Goal: Task Accomplishment & Management: Manage account settings

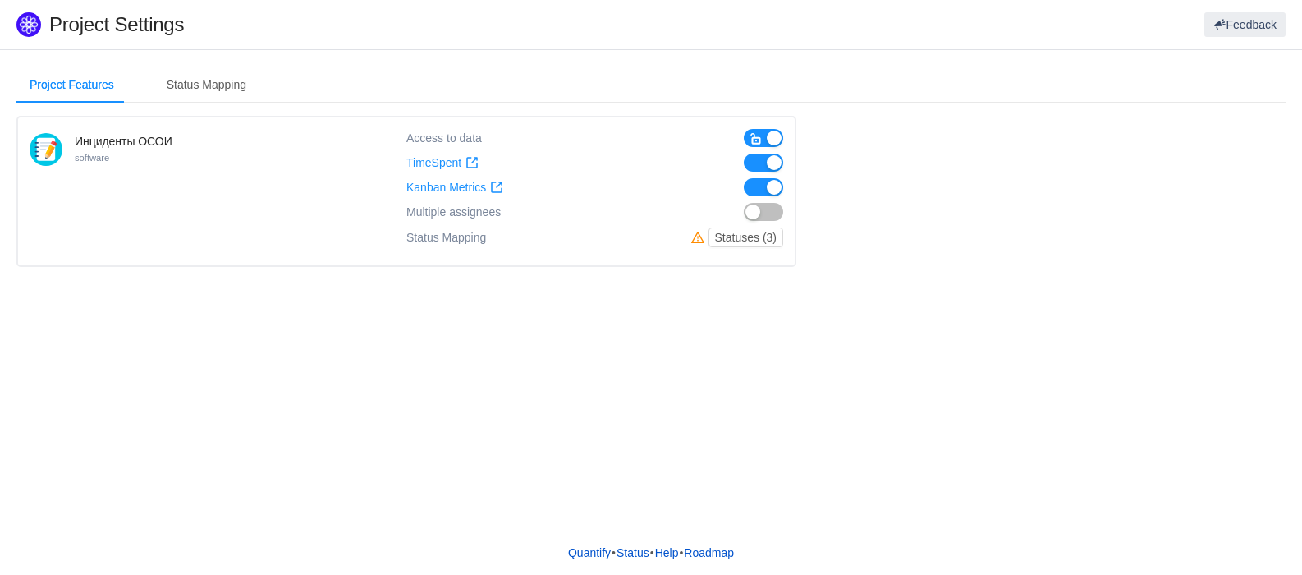
click at [134, 133] on h4 "Инциденты ОСОИ" at bounding box center [124, 141] width 98 height 16
click at [210, 89] on div "Status Mapping" at bounding box center [207, 84] width 106 height 37
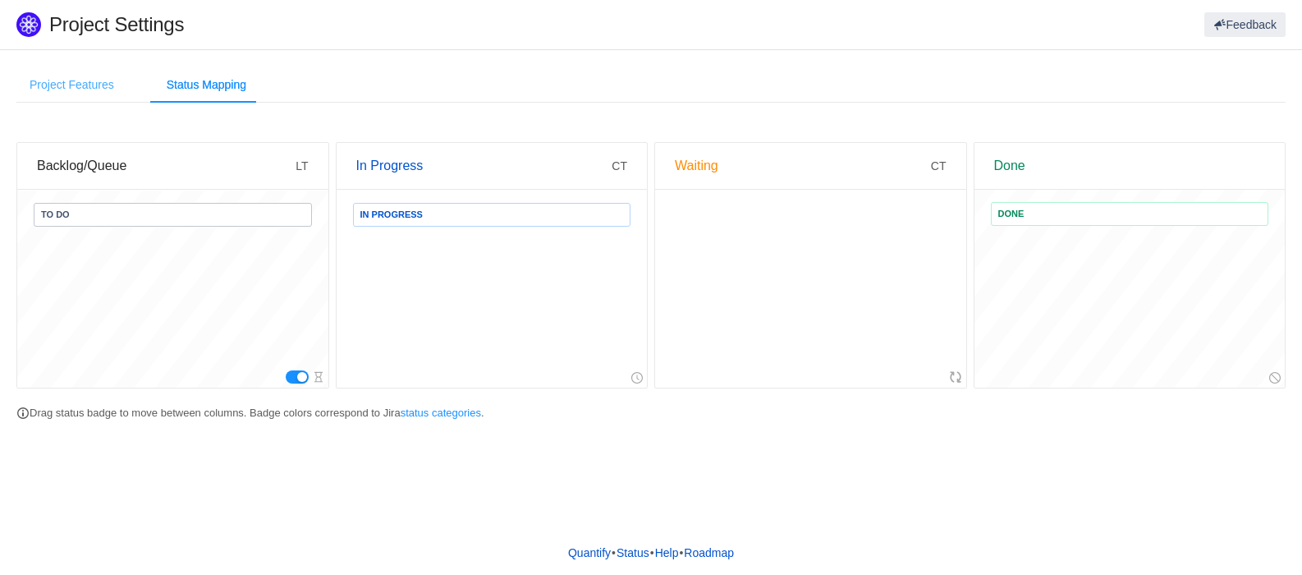
click at [84, 89] on div "Project Features" at bounding box center [71, 84] width 111 height 37
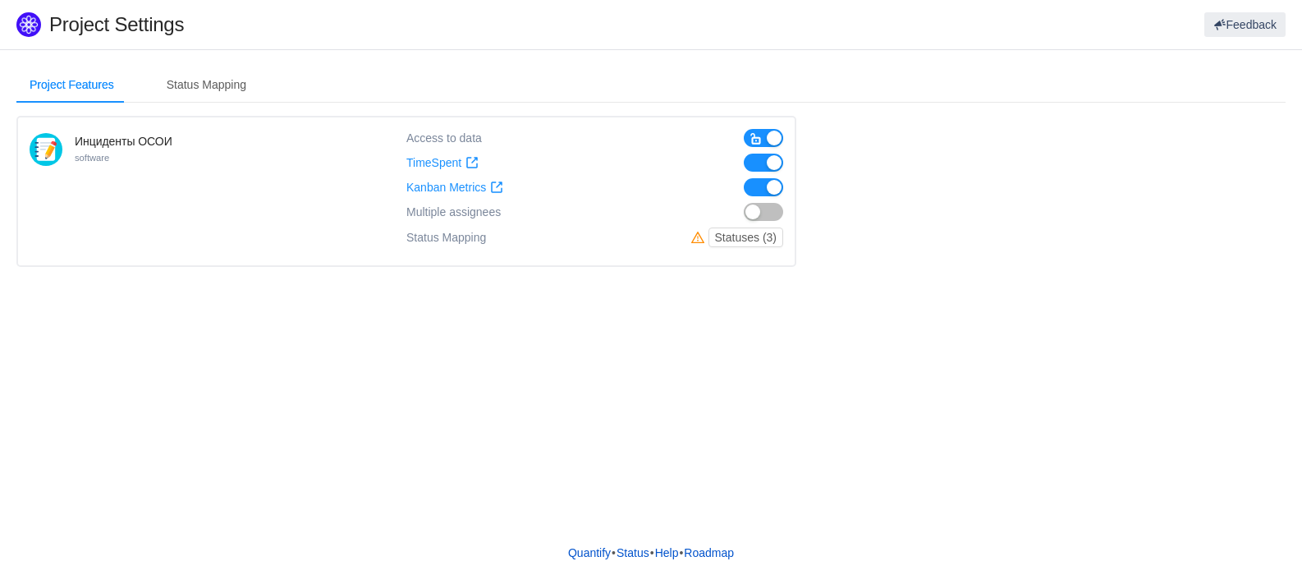
click at [87, 154] on small "software" at bounding box center [92, 158] width 34 height 10
click at [149, 159] on div "Инциденты ОСОИ software" at bounding box center [124, 193] width 98 height 121
click at [149, 160] on div "Инциденты ОСОИ software" at bounding box center [124, 193] width 98 height 121
click at [120, 149] on div "Инциденты ОСОИ software" at bounding box center [124, 193] width 98 height 121
click at [204, 78] on div "Status Mapping" at bounding box center [207, 84] width 106 height 37
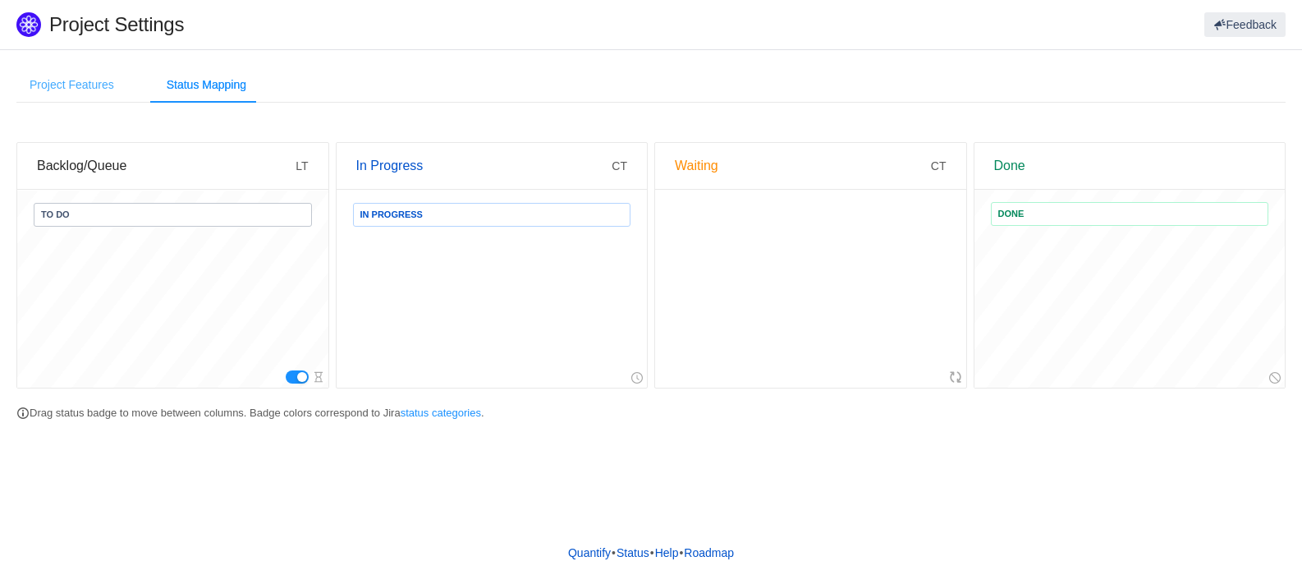
click at [62, 85] on div "Project Features" at bounding box center [71, 84] width 111 height 37
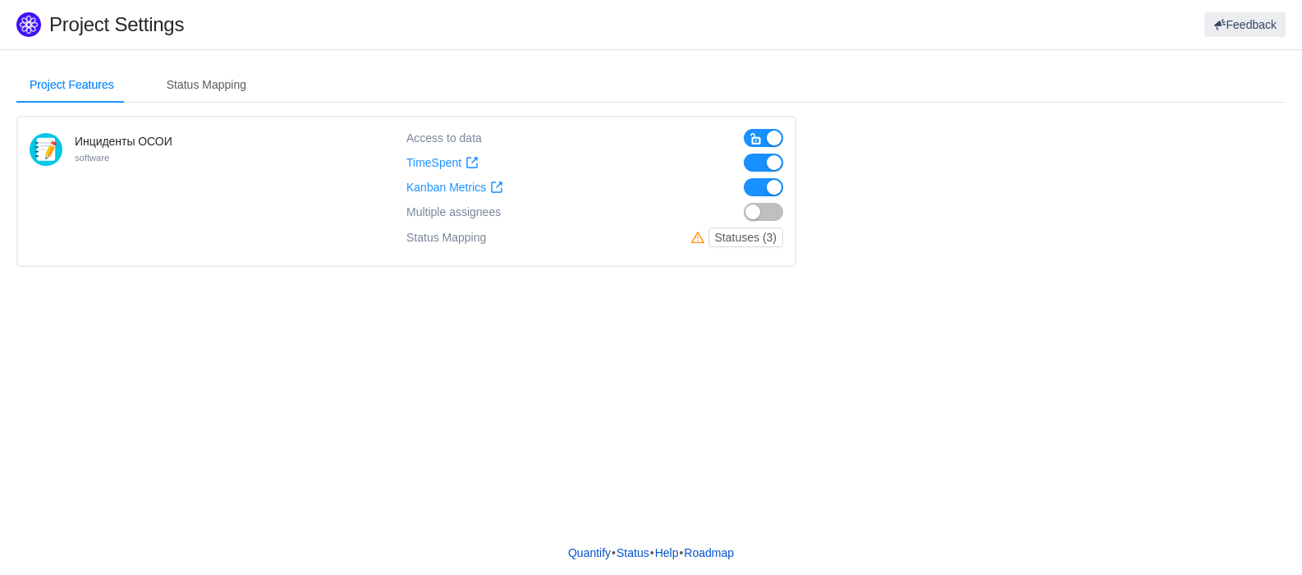
click at [80, 159] on small "software" at bounding box center [92, 158] width 34 height 10
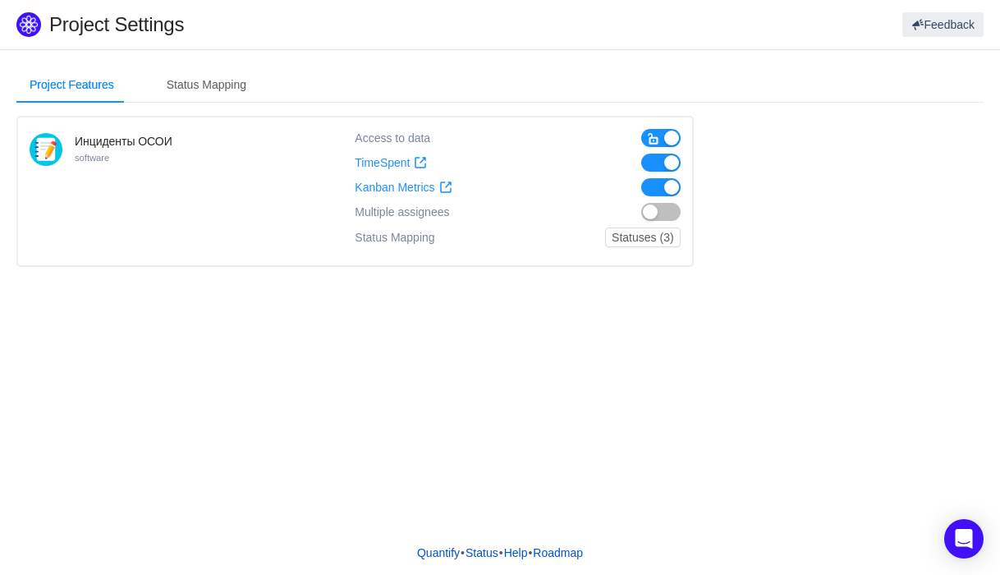
click at [105, 147] on h4 "Инциденты ОСОИ" at bounding box center [124, 141] width 98 height 16
click at [664, 234] on button "Statuses (3)" at bounding box center [642, 237] width 75 height 20
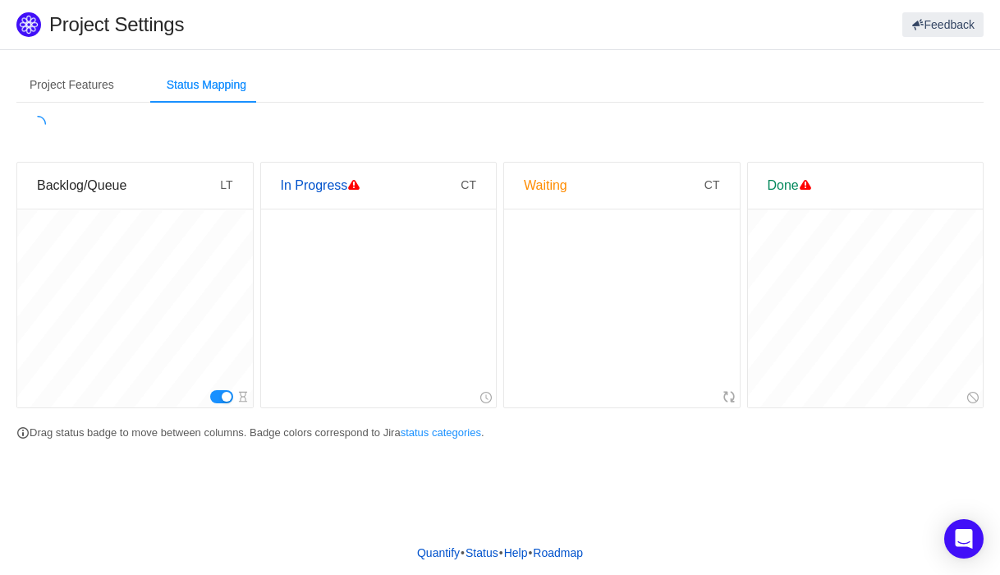
click at [664, 234] on div at bounding box center [622, 308] width 236 height 197
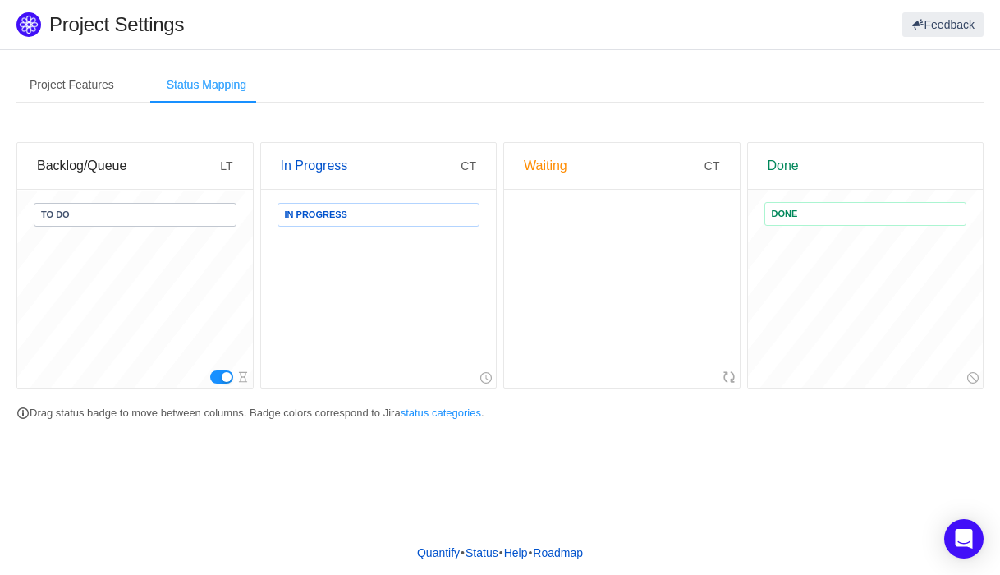
click at [186, 94] on div "Status Mapping" at bounding box center [207, 84] width 106 height 37
click at [90, 89] on div "Project Features" at bounding box center [71, 84] width 111 height 37
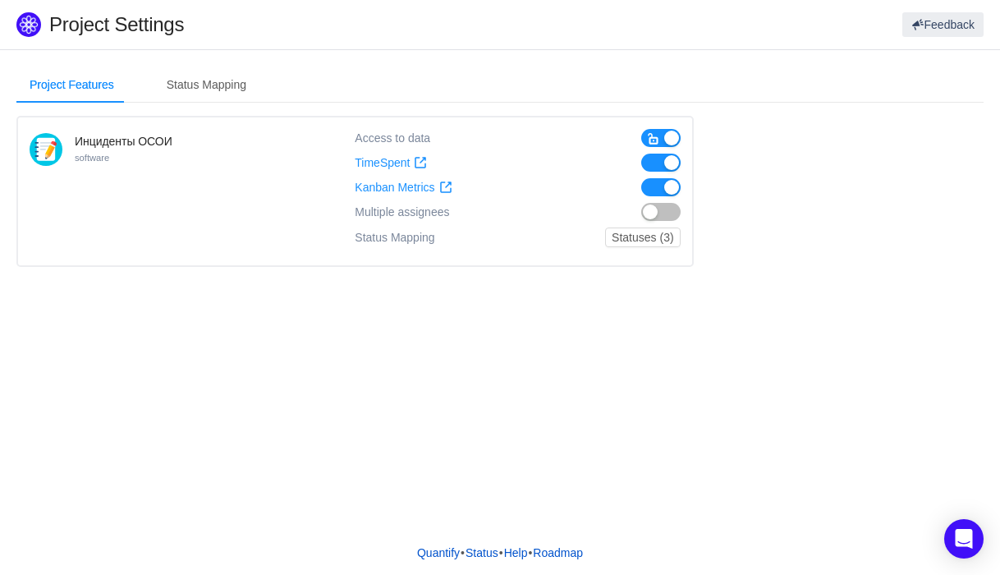
click at [85, 137] on h4 "Инциденты ОСОИ" at bounding box center [124, 141] width 98 height 16
click at [85, 138] on h4 "Инциденты ОСОИ" at bounding box center [124, 141] width 98 height 16
click at [85, 149] on div "Инциденты ОСОИ software" at bounding box center [124, 193] width 98 height 121
click at [42, 137] on img at bounding box center [46, 149] width 33 height 33
drag, startPoint x: 36, startPoint y: 145, endPoint x: 105, endPoint y: 115, distance: 75.3
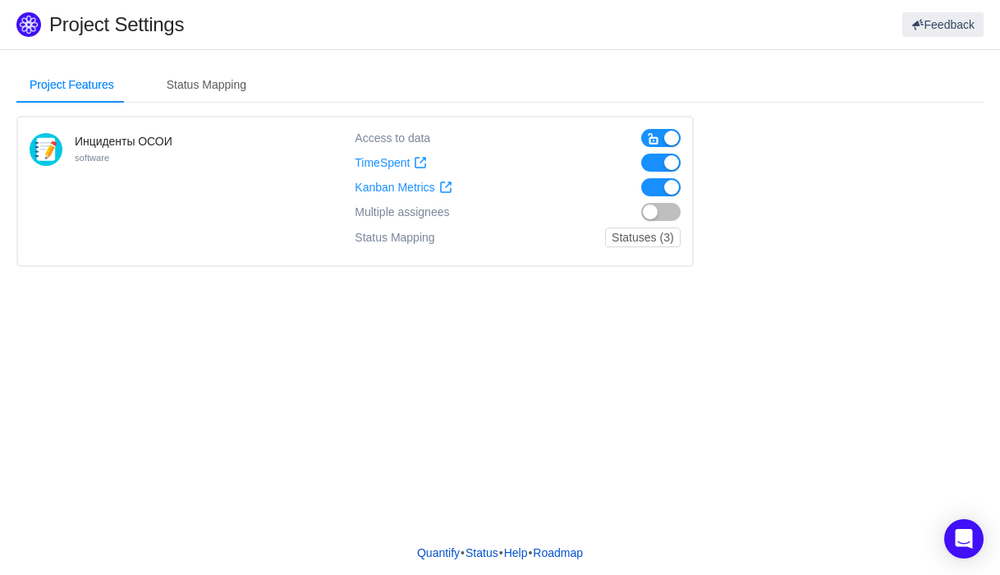
click at [105, 115] on div "Project Features Status Mapping Инциденты ОСОИ software Access to data TimeSpen…" at bounding box center [499, 172] width 967 height 213
click at [128, 27] on h1 "Project Settings" at bounding box center [324, 24] width 551 height 25
click at [209, 53] on section "Project Features Status Mapping Инциденты ОСОИ software Access to data TimeSpen…" at bounding box center [500, 173] width 1000 height 246
click at [81, 131] on div "Инциденты ОСОИ software" at bounding box center [192, 191] width 325 height 125
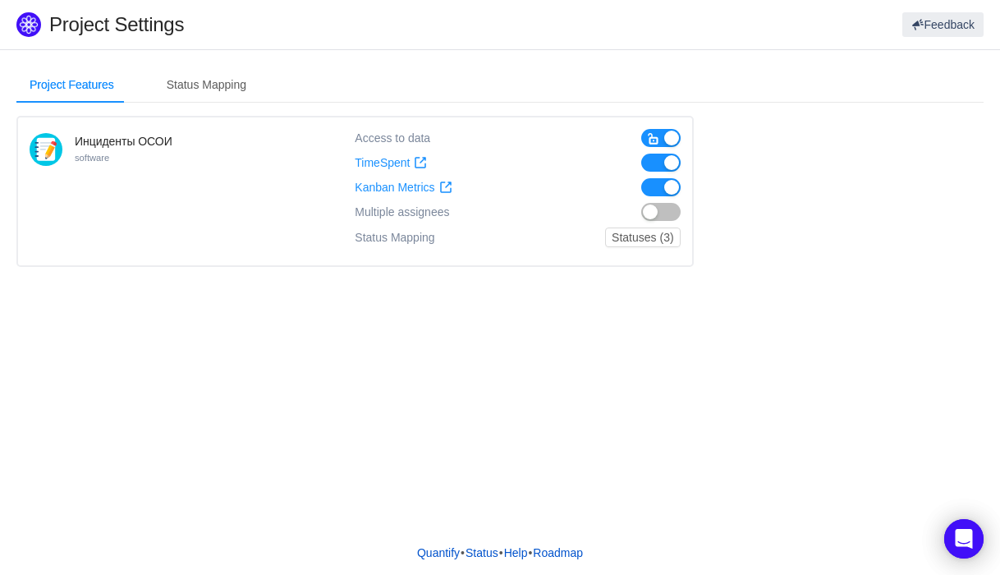
click at [72, 144] on div "Инциденты ОСОИ software" at bounding box center [192, 191] width 325 height 125
click at [49, 153] on img at bounding box center [46, 149] width 33 height 33
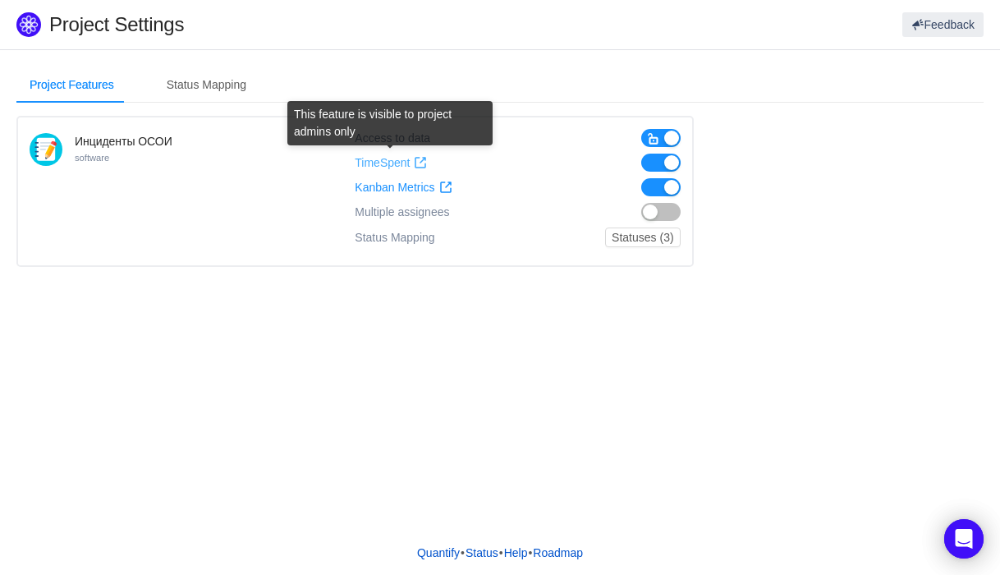
click at [406, 161] on span "TimeSpent" at bounding box center [382, 163] width 55 height 14
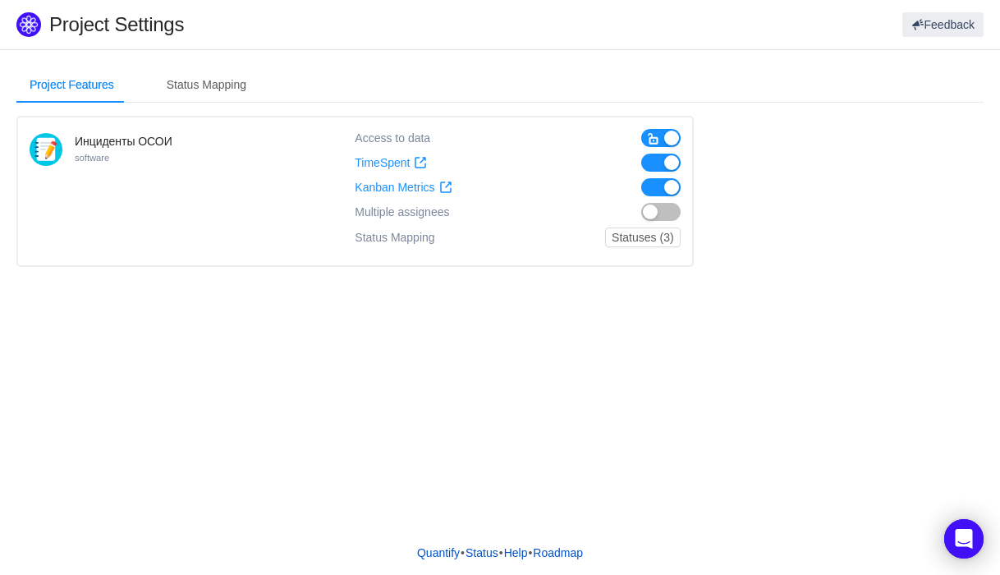
click at [85, 140] on h4 "Инциденты ОСОИ" at bounding box center [124, 141] width 98 height 16
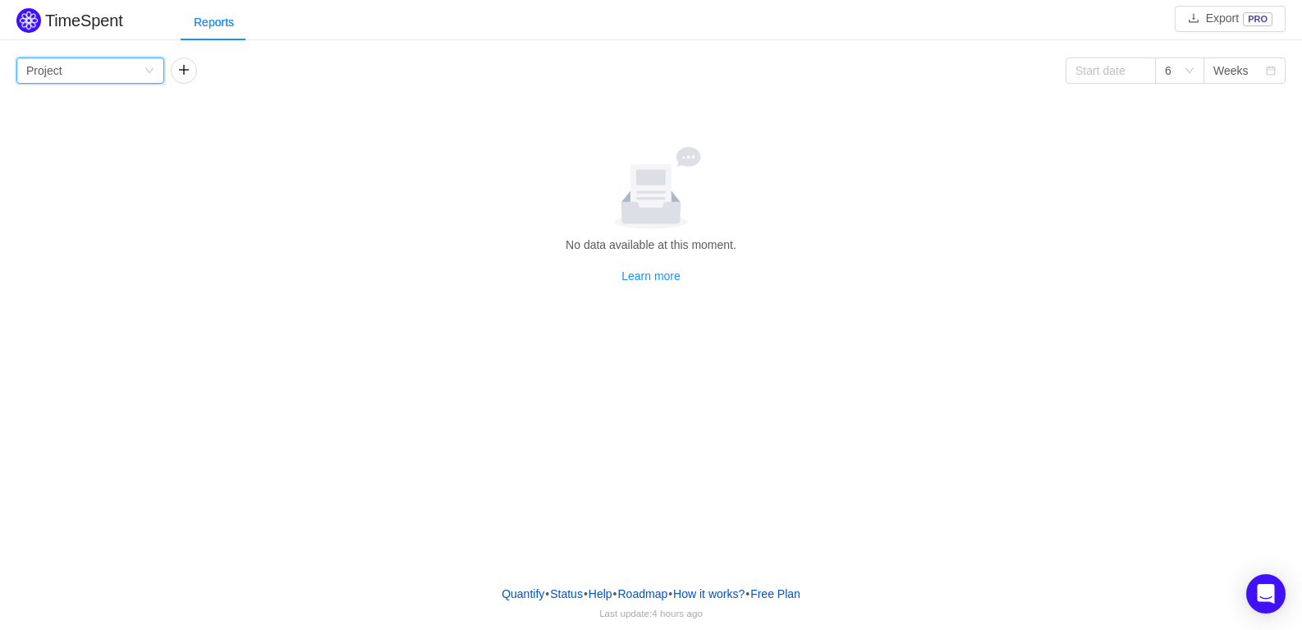
click at [145, 74] on icon "icon: down" at bounding box center [149, 71] width 10 height 10
click at [145, 75] on icon "icon: down" at bounding box center [149, 71] width 10 height 10
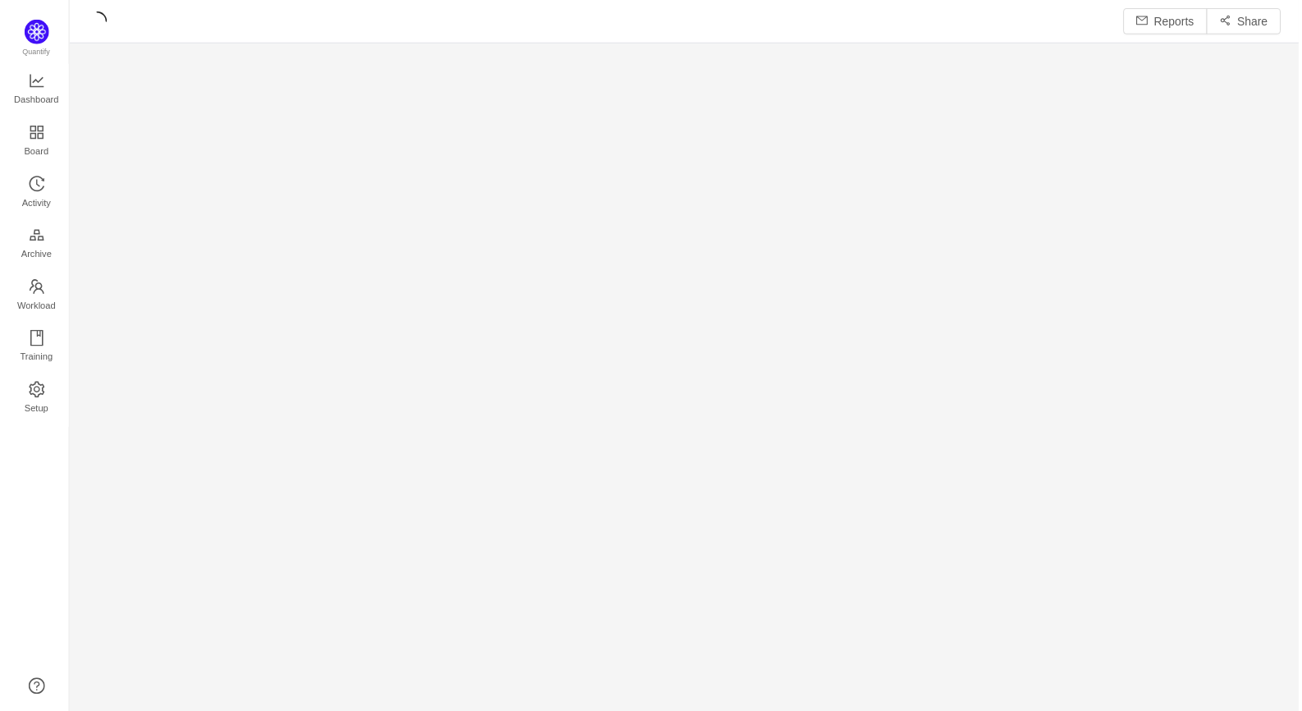
scroll to position [690, 1199]
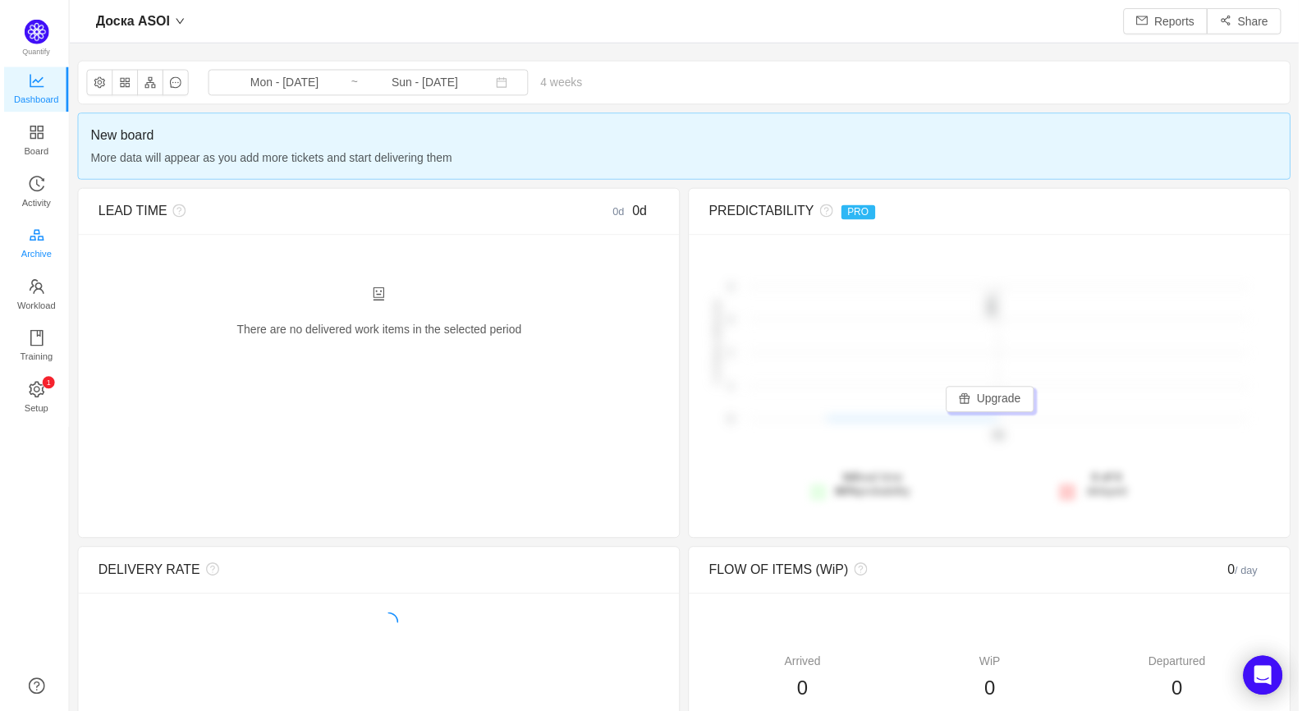
scroll to position [686, 1199]
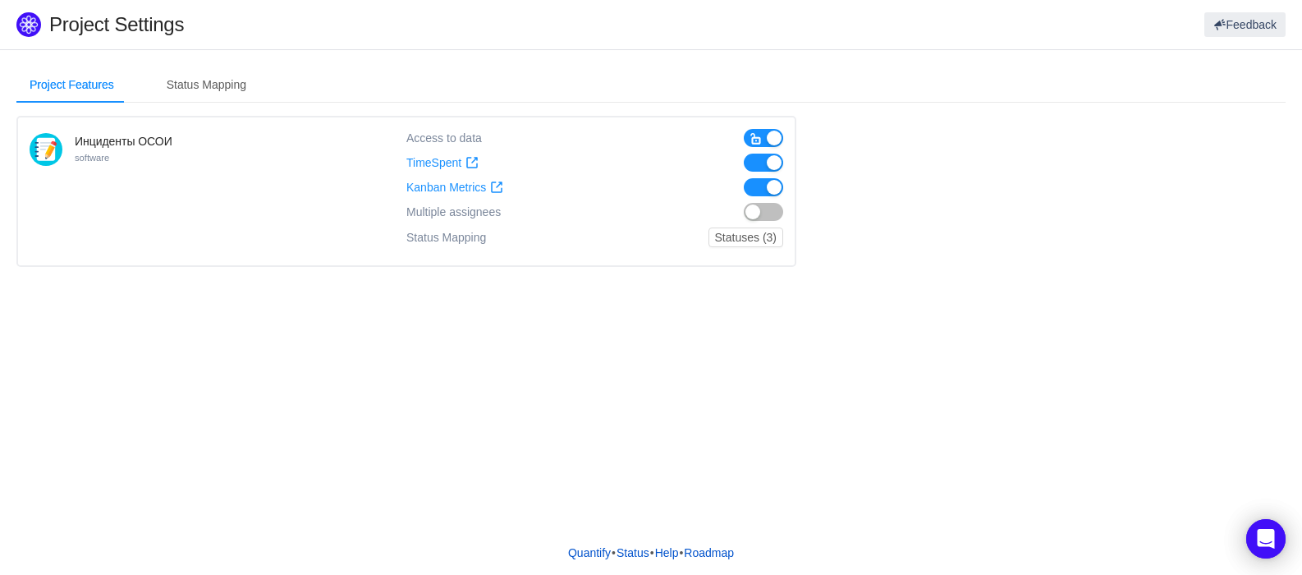
drag, startPoint x: 151, startPoint y: 143, endPoint x: 85, endPoint y: 140, distance: 65.8
click at [85, 140] on h4 "Инциденты ОСОИ" at bounding box center [124, 141] width 98 height 16
click at [757, 239] on button "Statuses (3)" at bounding box center [745, 237] width 75 height 20
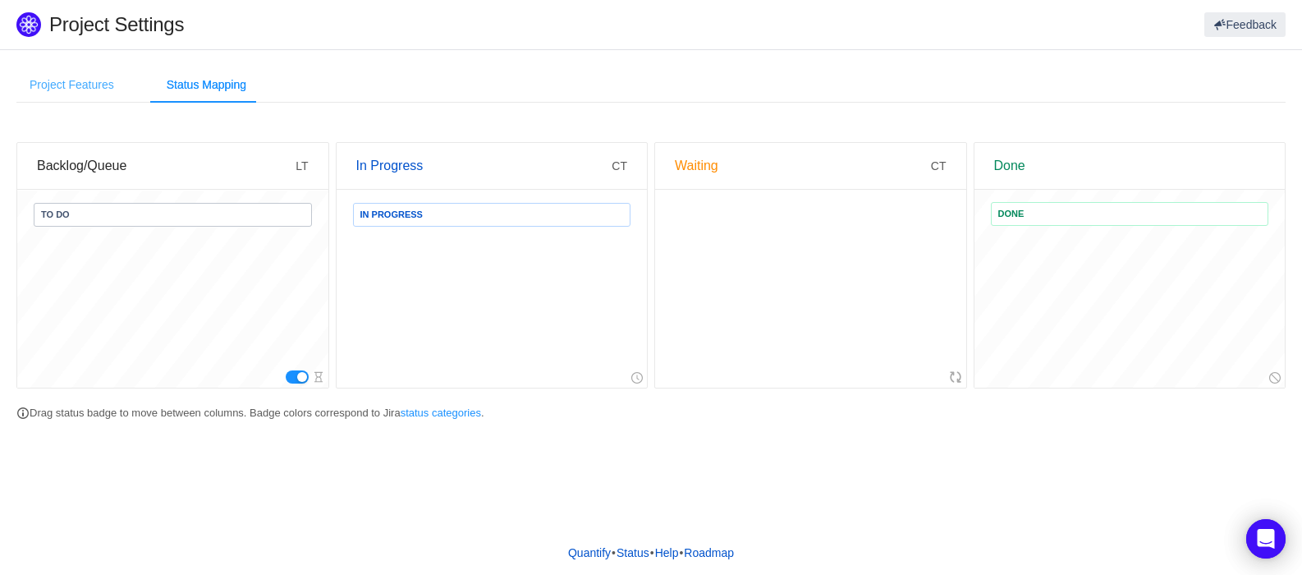
click at [79, 98] on div "Project Features" at bounding box center [71, 84] width 111 height 37
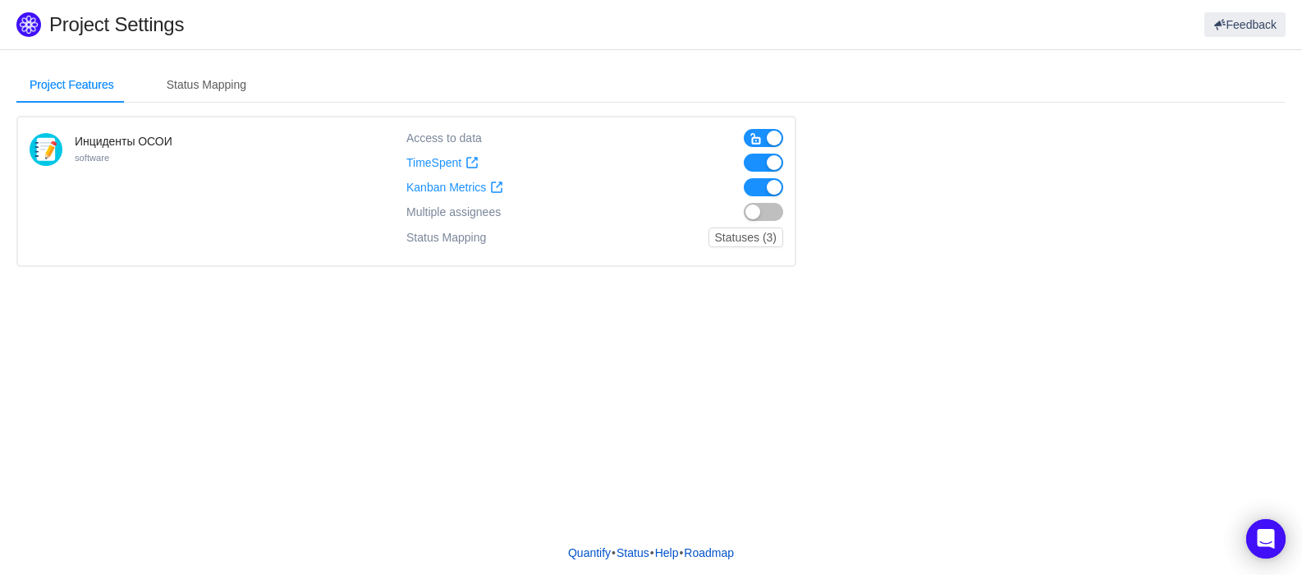
click at [97, 147] on h4 "Инциденты ОСОИ" at bounding box center [124, 141] width 98 height 16
click at [768, 135] on button "button" at bounding box center [763, 138] width 39 height 18
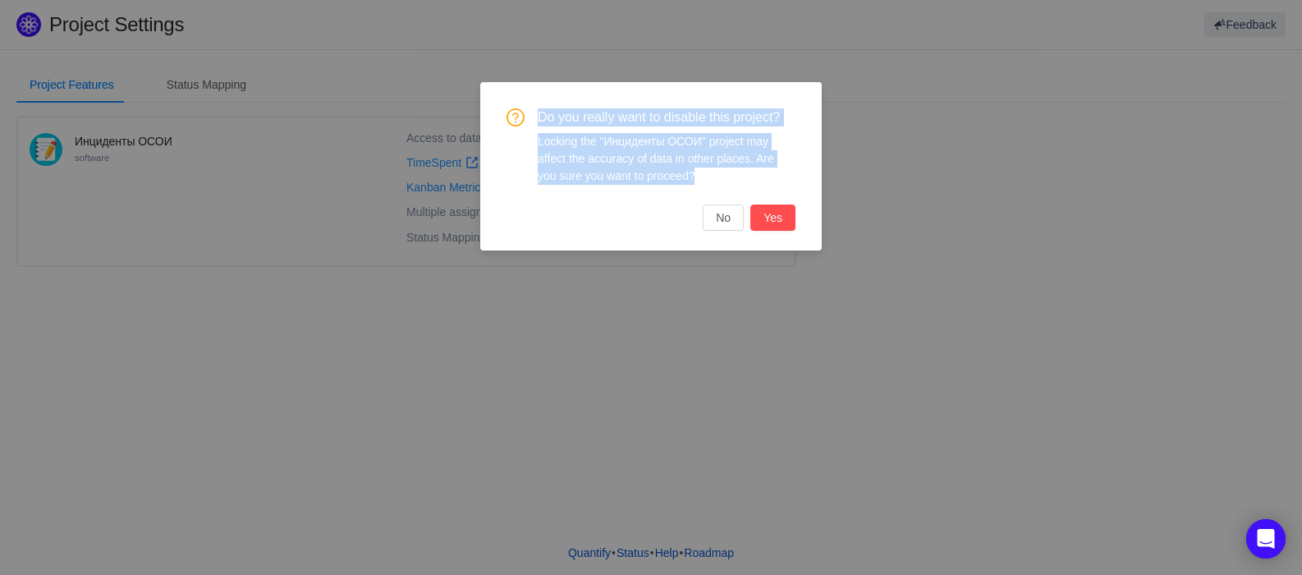
drag, startPoint x: 527, startPoint y: 122, endPoint x: 682, endPoint y: 181, distance: 166.0
click at [682, 181] on div "Do you really want to disable this project? Locking the "Инциденты ОСОИ" projec…" at bounding box center [650, 146] width 289 height 76
copy div "Do you really want to disable this project? Locking the "Инциденты ОСОИ" projec…"
click at [888, 163] on div "Do you really want to disable this project? Locking the "Инциденты ОСОИ" projec…" at bounding box center [651, 287] width 1302 height 575
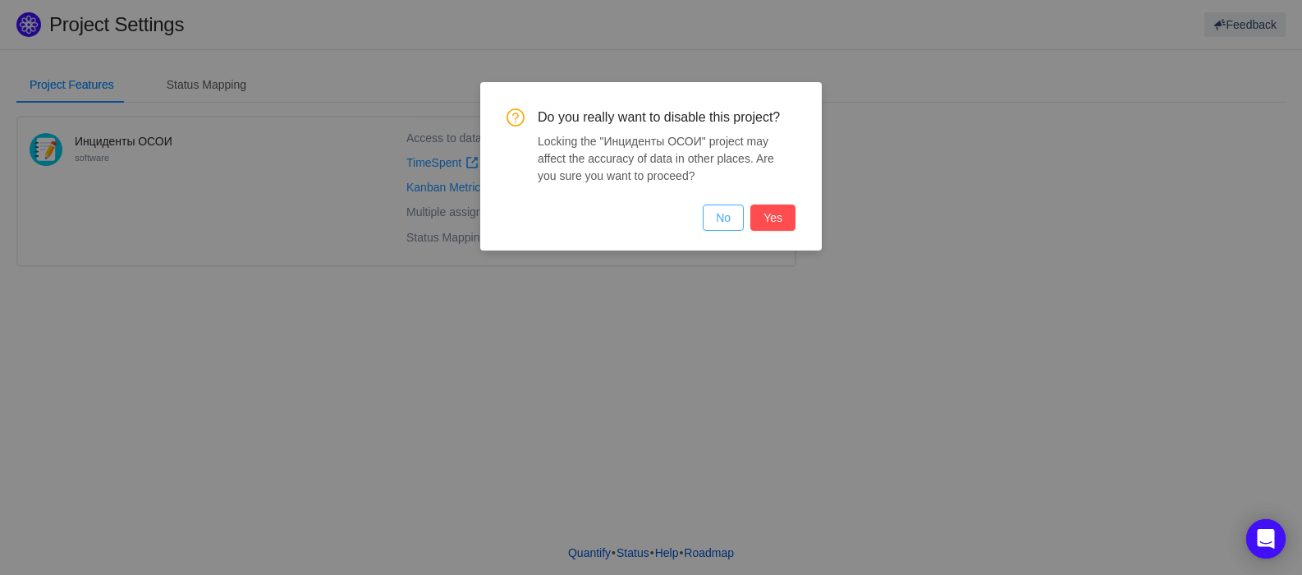
click at [725, 220] on button "No" at bounding box center [723, 217] width 41 height 26
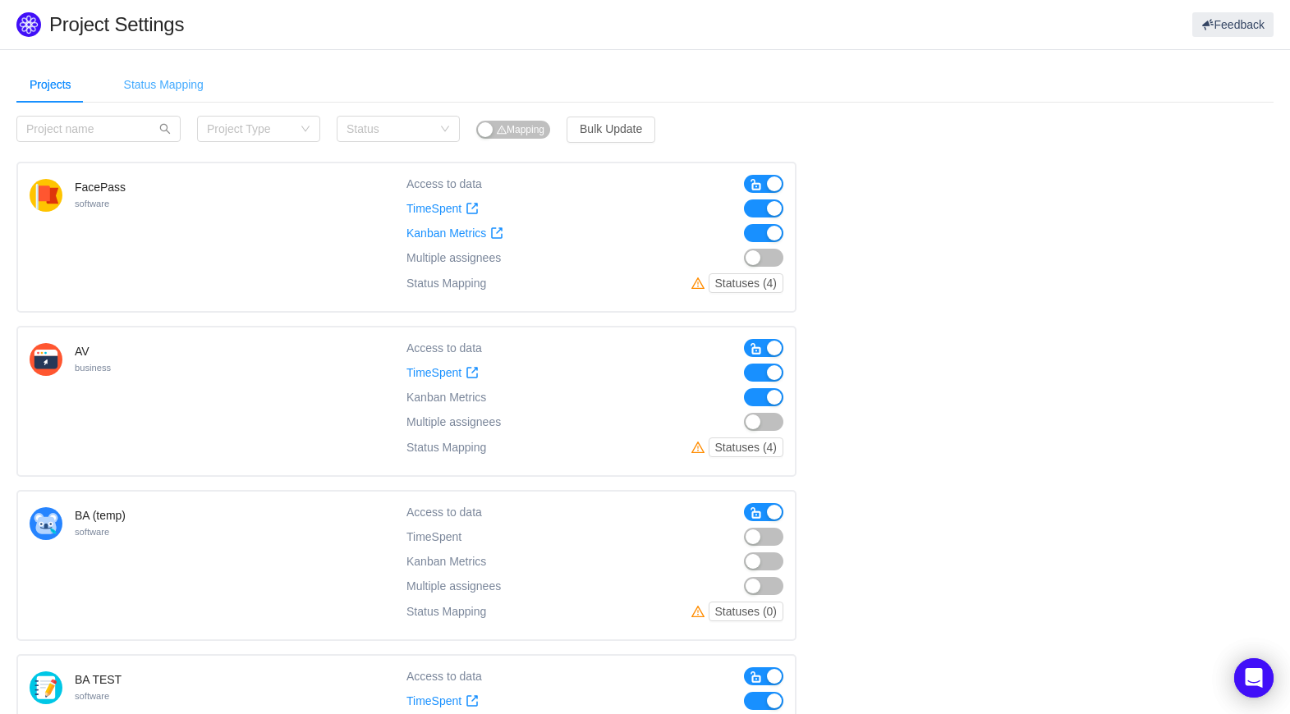
click at [190, 91] on div "Status Mapping" at bounding box center [164, 84] width 106 height 37
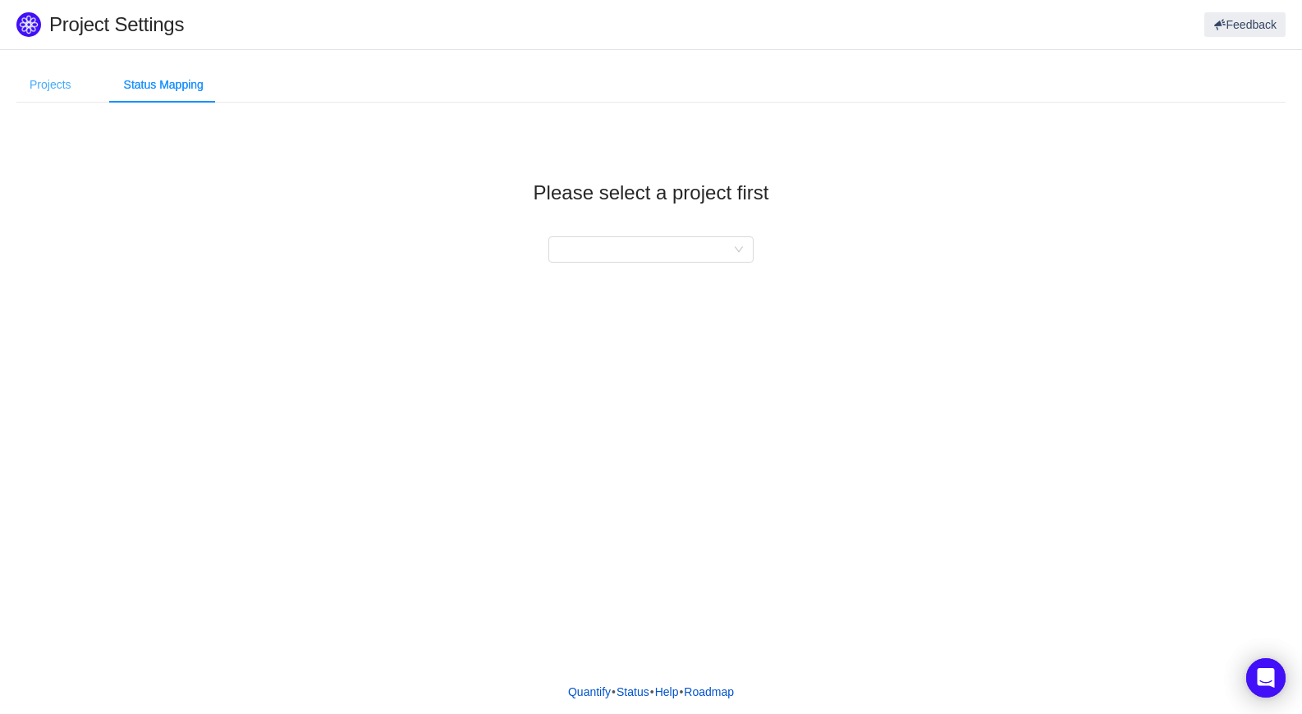
click at [30, 83] on div "Projects" at bounding box center [50, 84] width 68 height 37
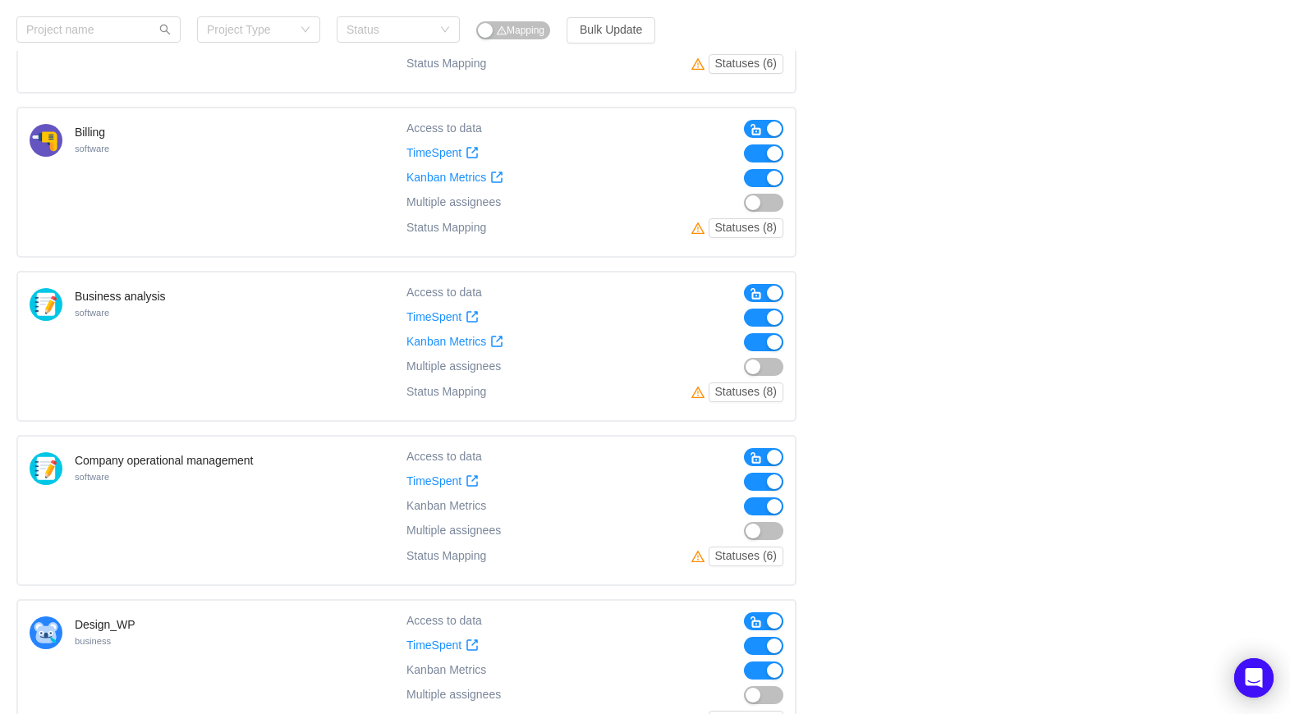
scroll to position [903, 0]
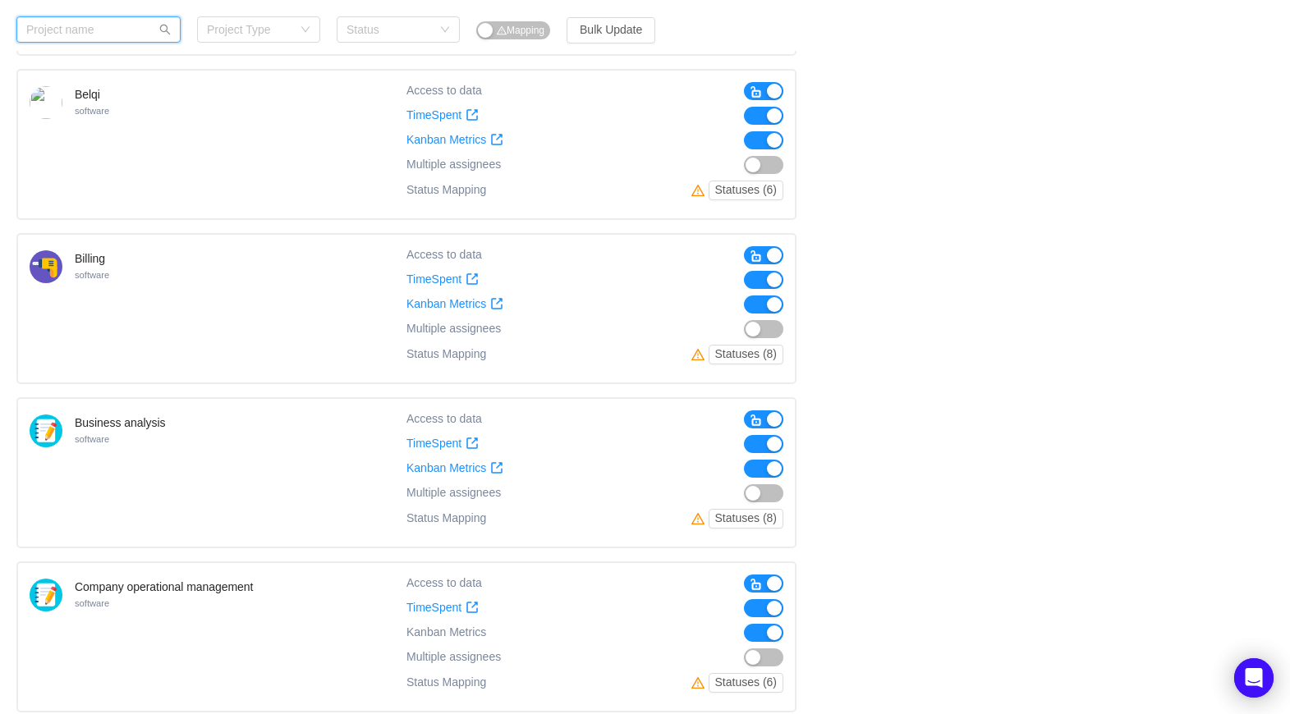
click at [95, 33] on input "text" at bounding box center [98, 29] width 164 height 26
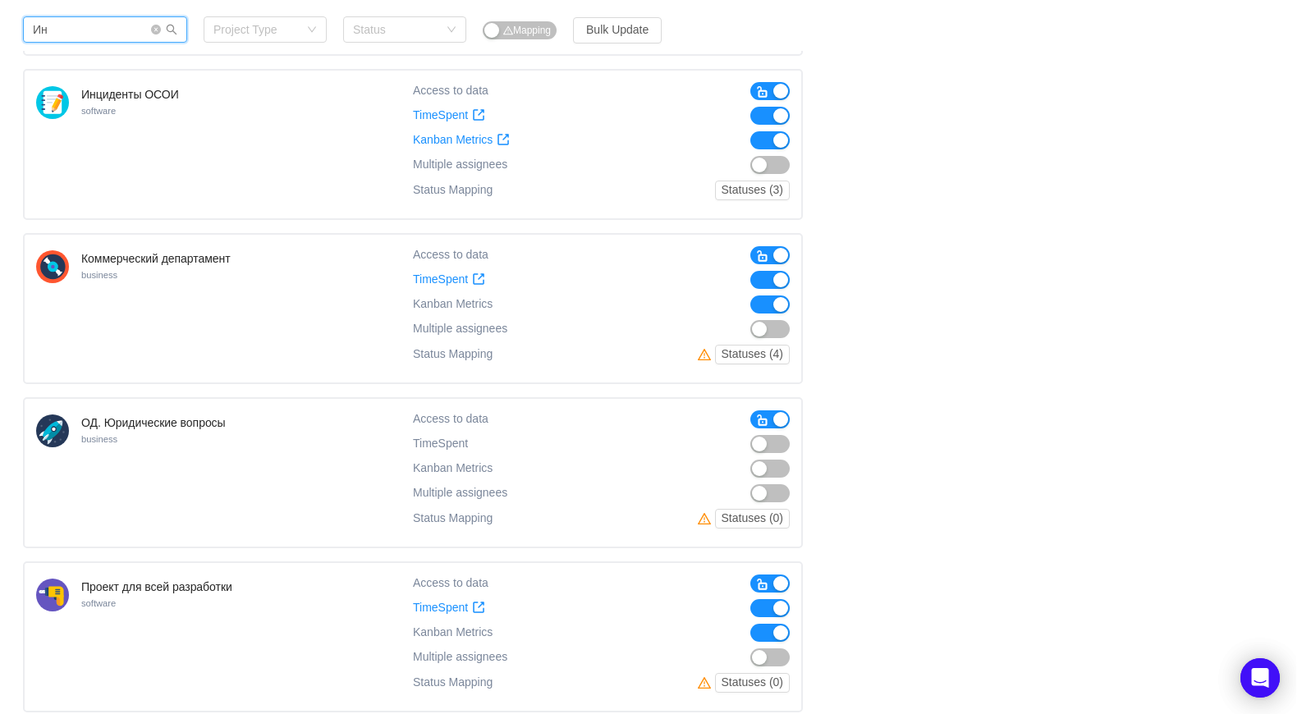
scroll to position [0, 0]
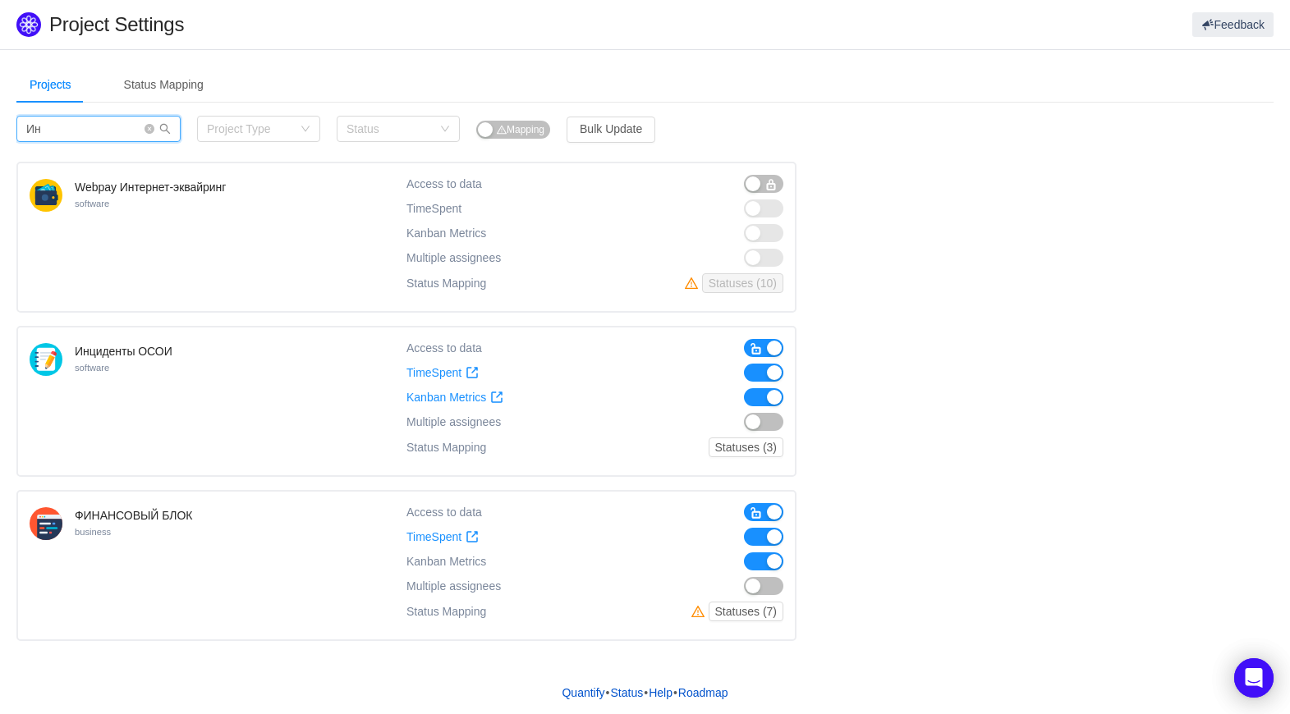
type input "Ин"
click at [152, 369] on div "Инциденты ОСОИ software" at bounding box center [124, 403] width 98 height 121
click at [132, 364] on div "Инциденты ОСОИ software" at bounding box center [124, 403] width 98 height 121
click at [65, 368] on div "Инциденты ОСОИ software" at bounding box center [218, 401] width 377 height 125
click at [57, 362] on img at bounding box center [46, 359] width 33 height 33
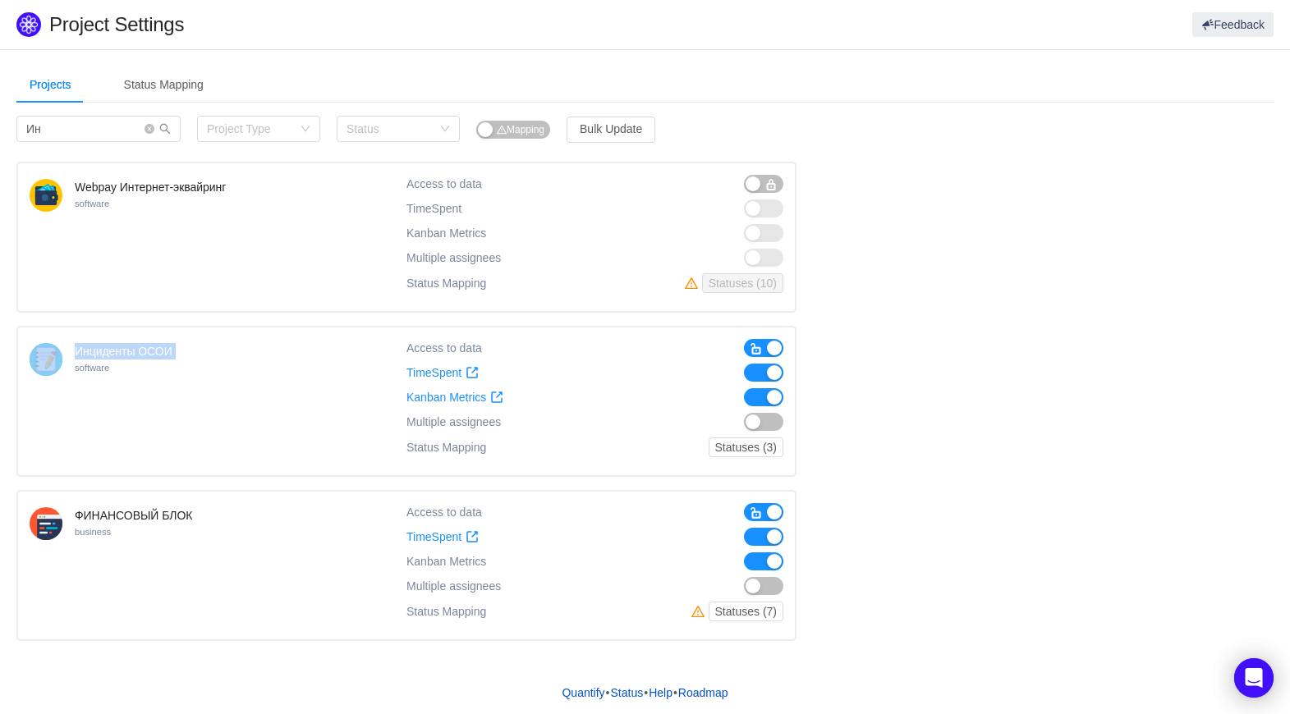
click at [102, 354] on h4 "Инциденты ОСОИ" at bounding box center [124, 351] width 98 height 16
click at [237, 367] on div "Инциденты ОСОИ software" at bounding box center [218, 401] width 377 height 125
click at [213, 360] on div "Инциденты ОСОИ software" at bounding box center [218, 401] width 377 height 125
click at [736, 451] on button "Statuses (3)" at bounding box center [745, 448] width 75 height 20
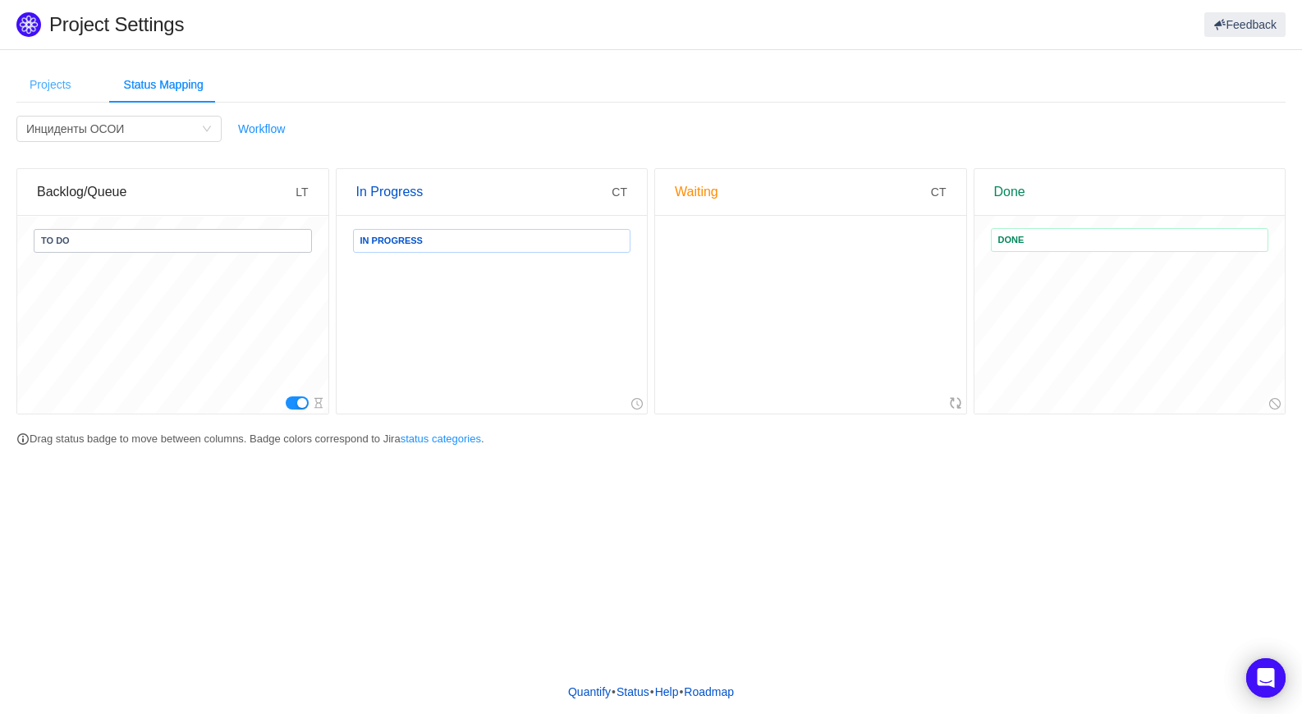
click at [43, 85] on div "Projects" at bounding box center [50, 84] width 68 height 37
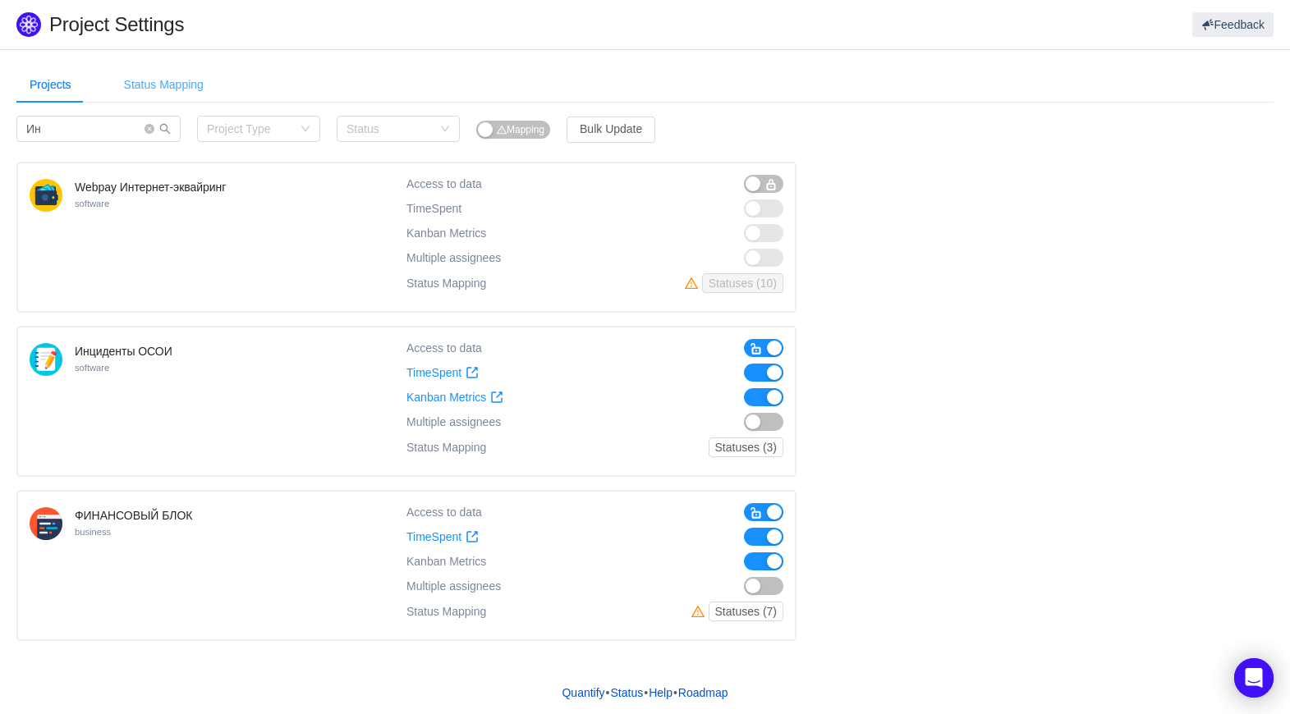
click at [149, 94] on div "Status Mapping" at bounding box center [164, 84] width 106 height 37
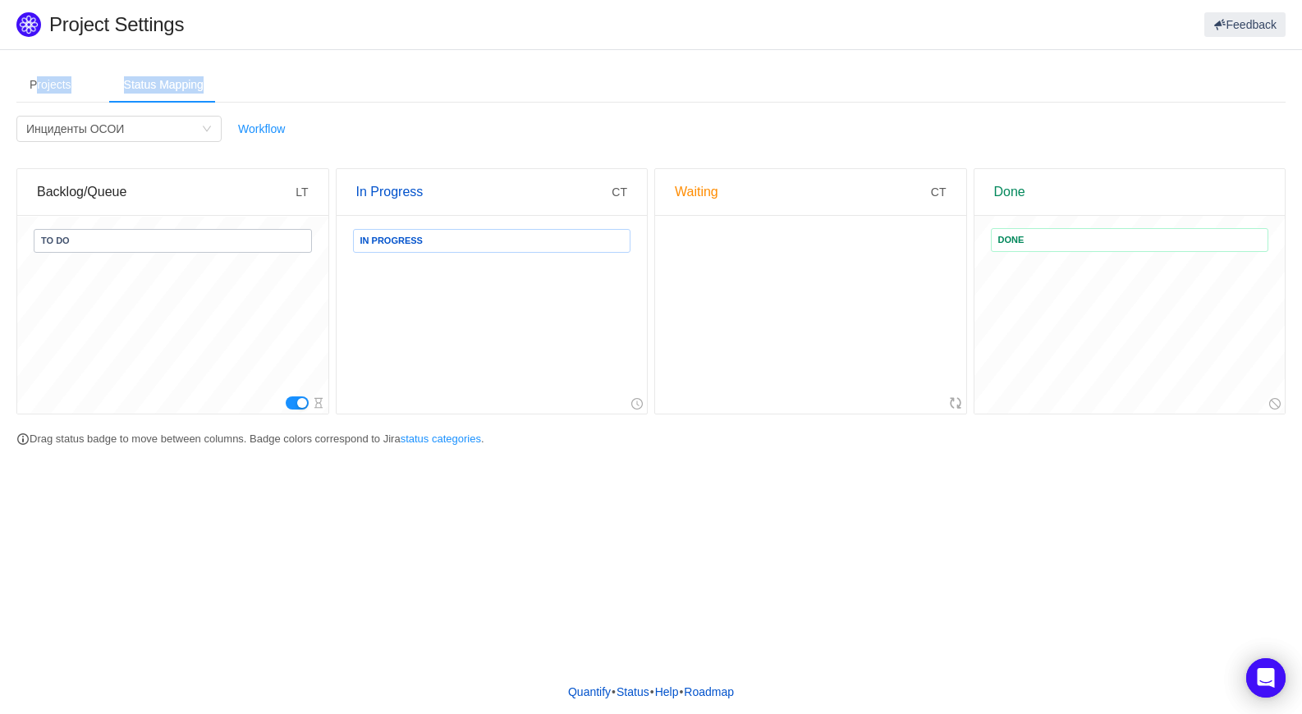
drag, startPoint x: 38, startPoint y: 83, endPoint x: 281, endPoint y: 64, distance: 243.7
click at [283, 56] on section "Projects Status Mapping Ин Category Project Type Status Mapping Bulk Update Web…" at bounding box center [651, 262] width 1302 height 424
click at [211, 130] on icon "icon: down" at bounding box center [207, 129] width 10 height 10
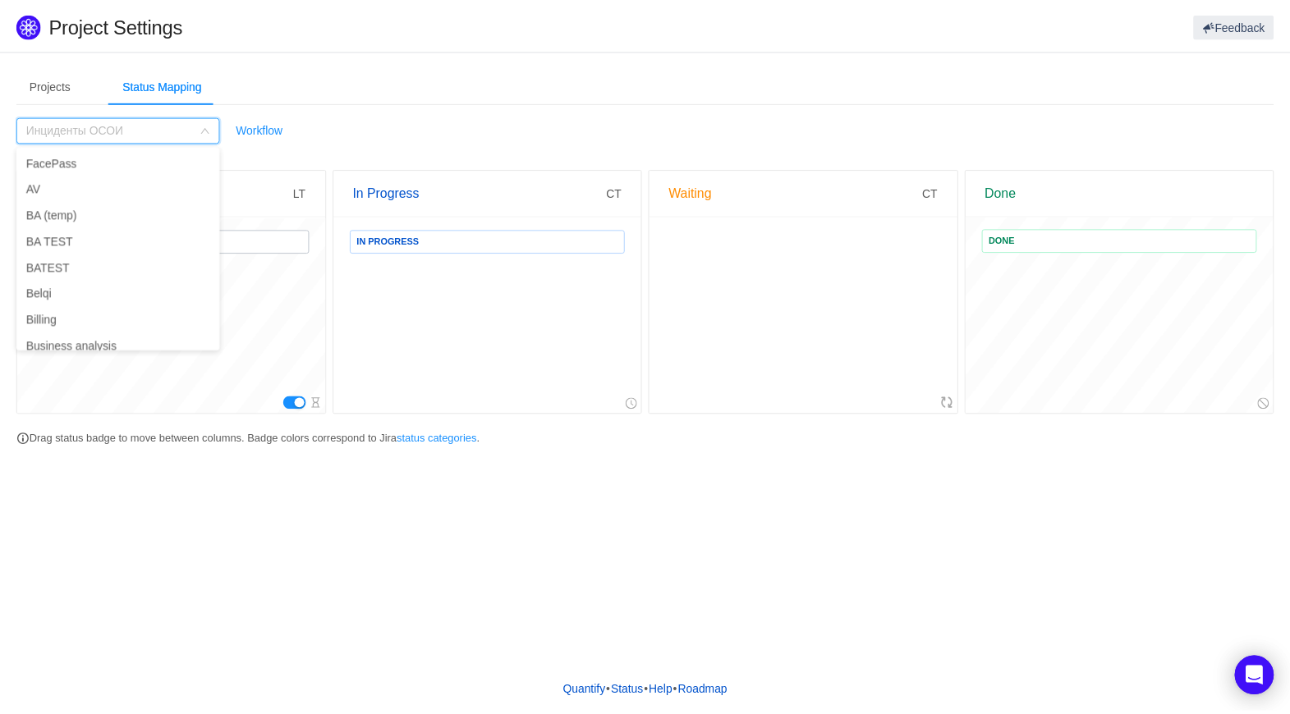
scroll to position [1558, 0]
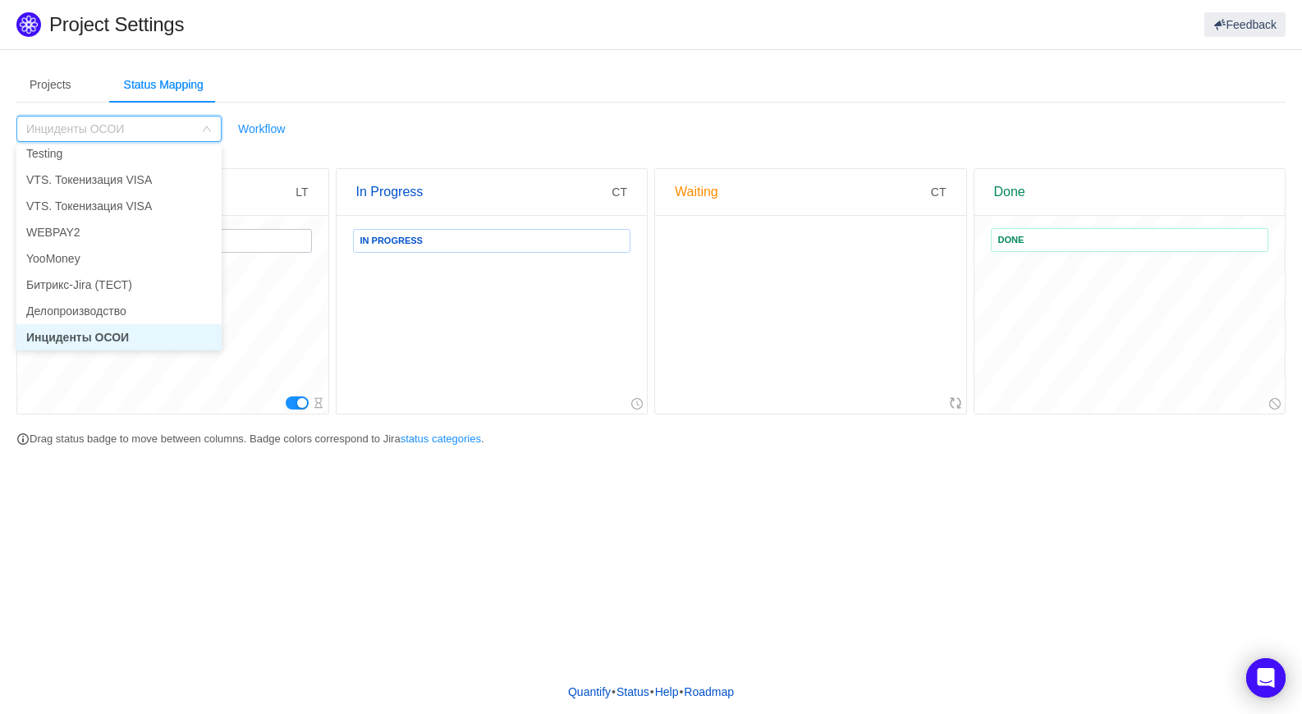
click at [211, 130] on icon "icon: down" at bounding box center [207, 129] width 10 height 10
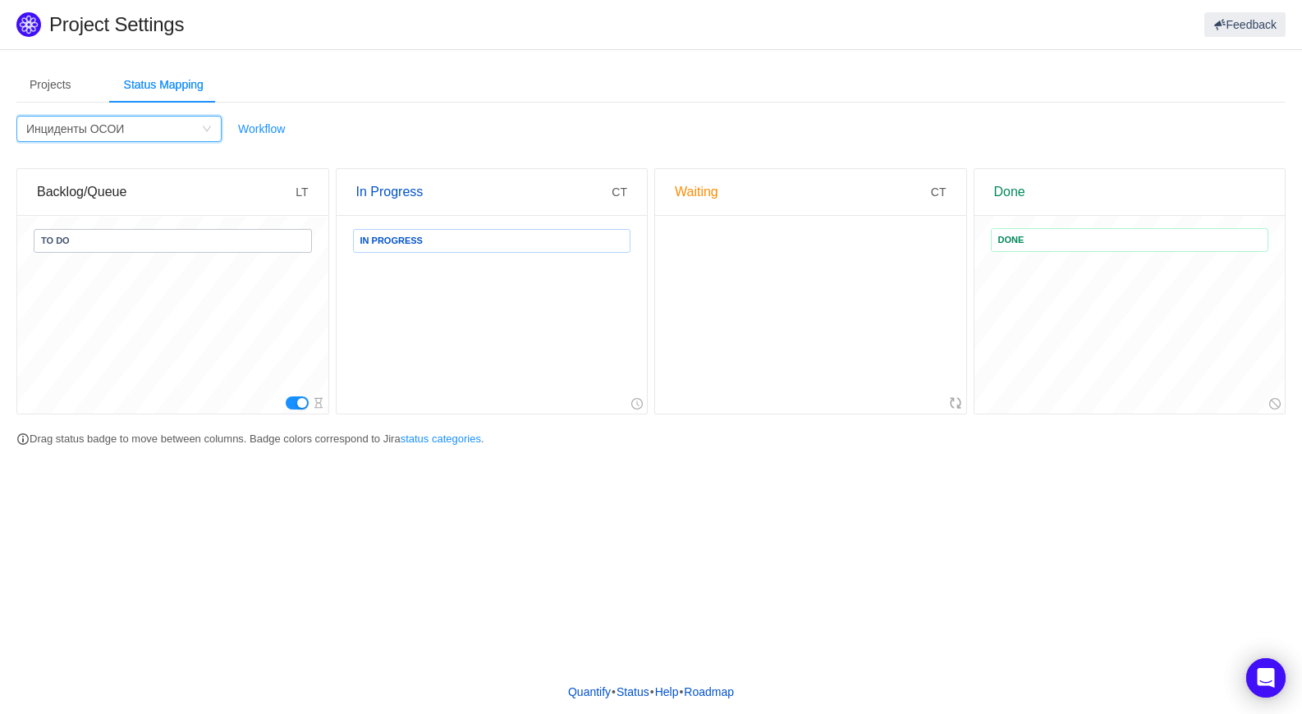
click at [300, 404] on button "button" at bounding box center [297, 402] width 23 height 13
click at [58, 91] on div "Projects" at bounding box center [50, 84] width 68 height 37
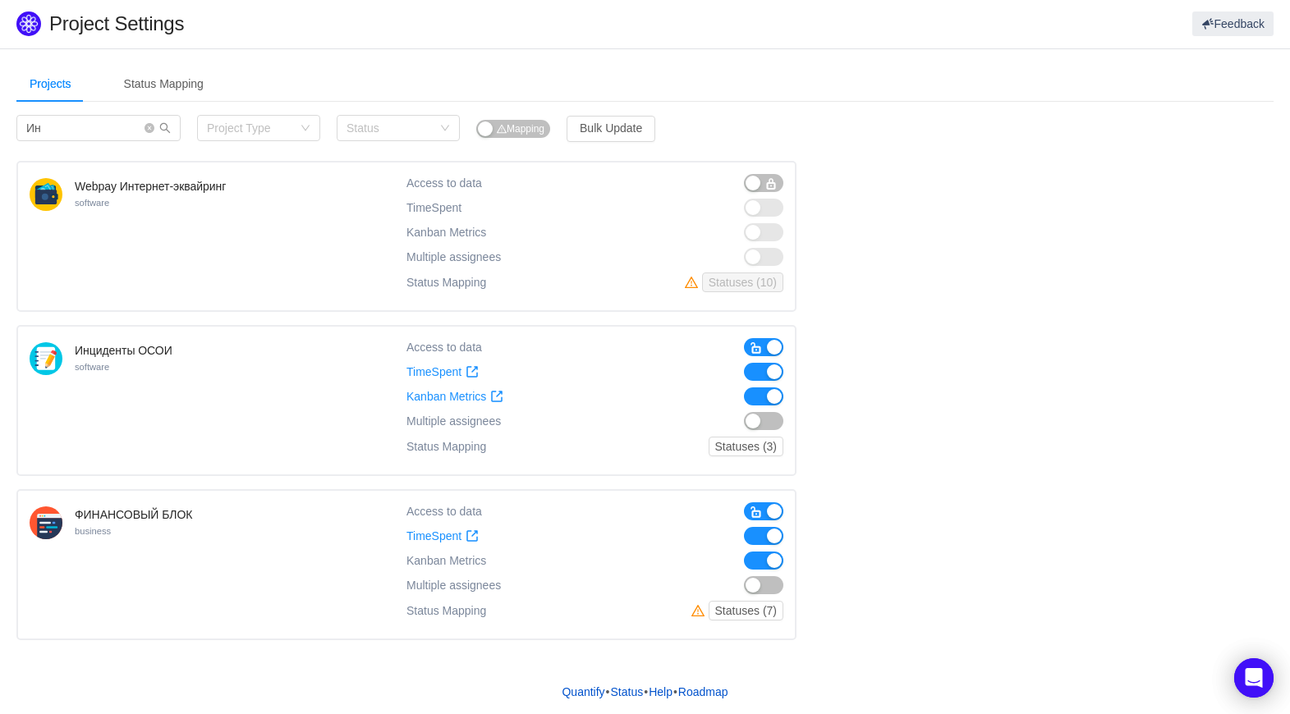
scroll to position [0, 0]
click at [753, 345] on span "button" at bounding box center [755, 348] width 13 height 13
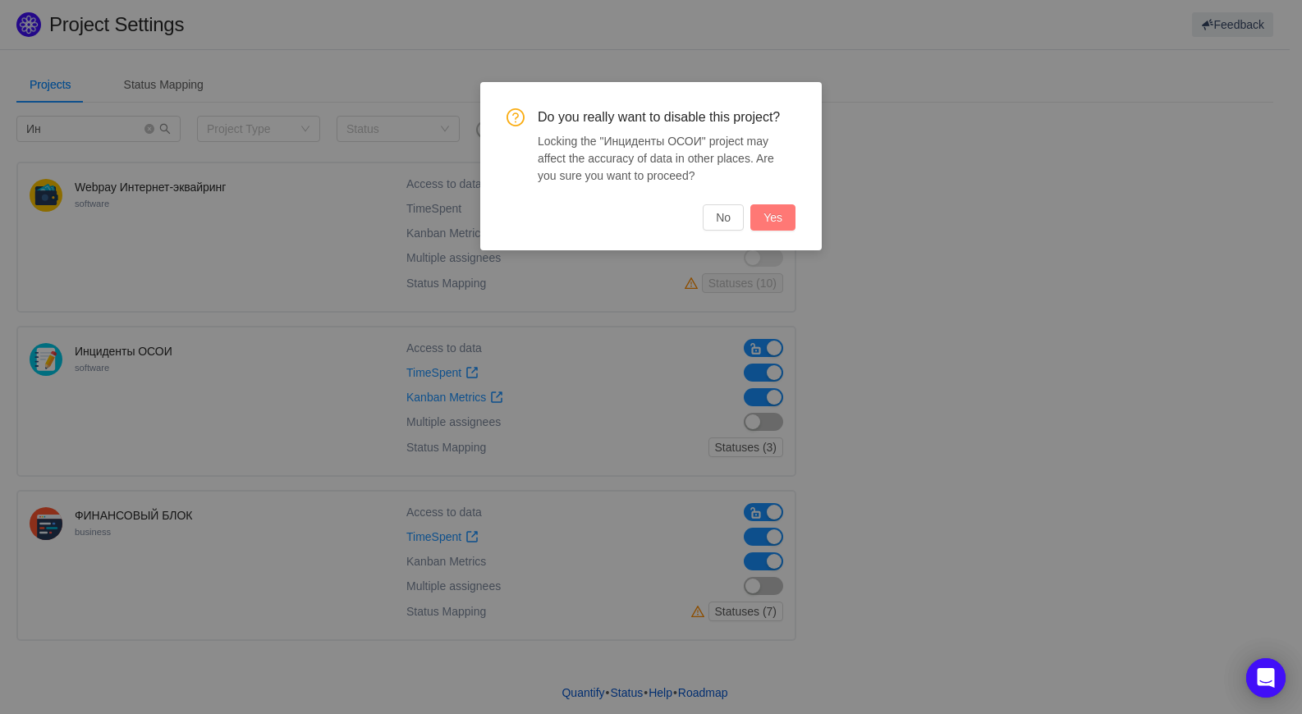
click at [784, 223] on button "Yes" at bounding box center [772, 217] width 45 height 26
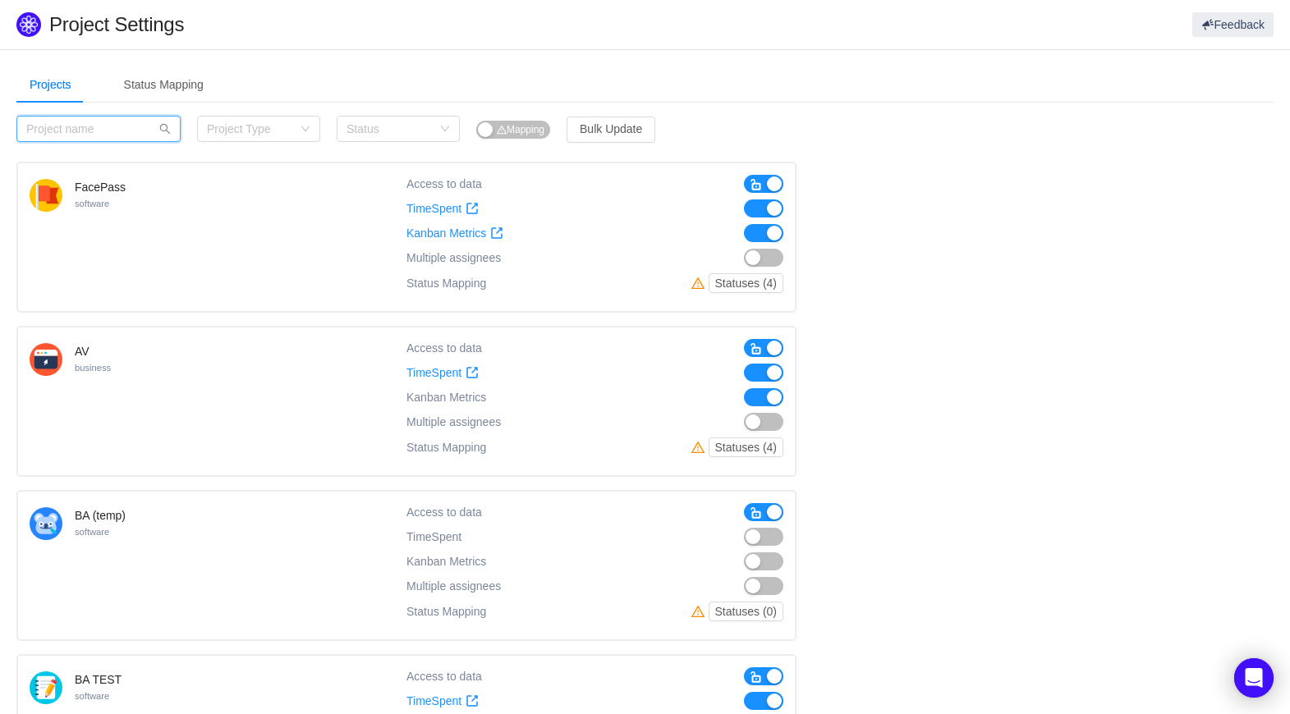
click at [113, 121] on input "text" at bounding box center [98, 129] width 164 height 26
type input "М"
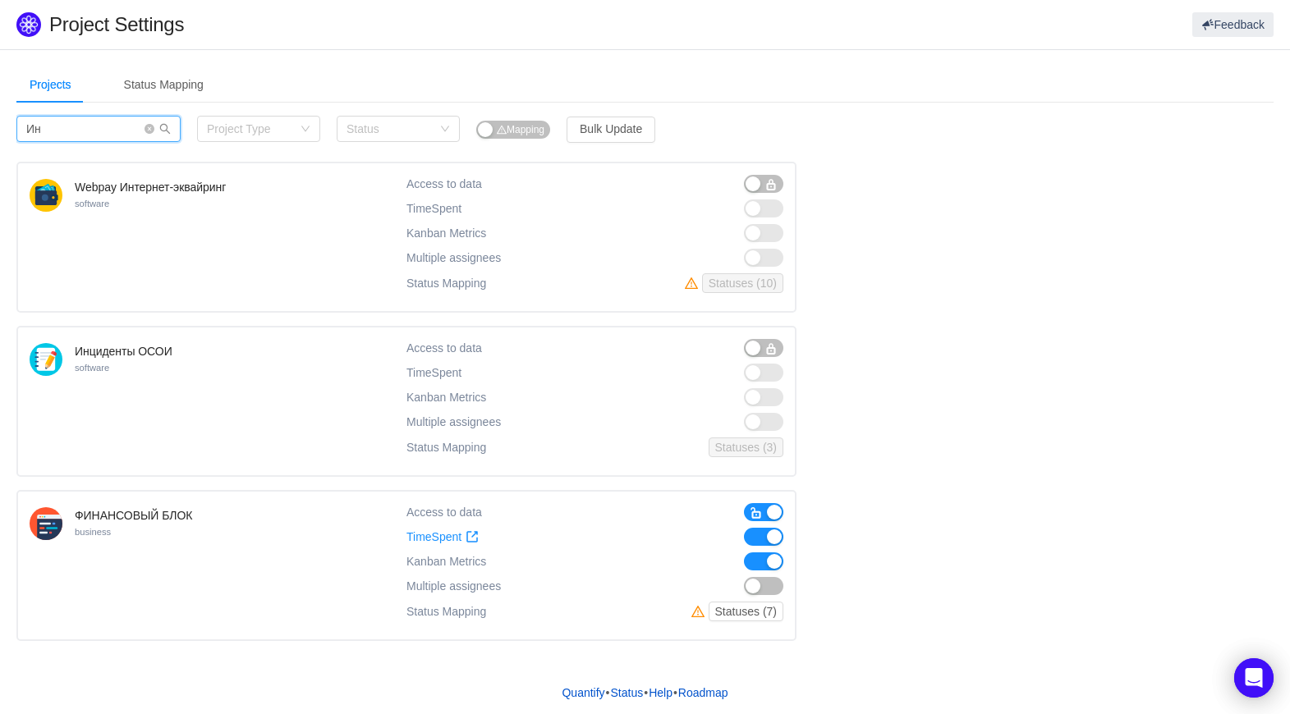
type input "Ин"
click at [131, 383] on div "Инциденты ОСОИ software" at bounding box center [124, 403] width 98 height 121
click at [140, 352] on h4 "Инциденты ОСОИ" at bounding box center [124, 351] width 98 height 16
click at [144, 351] on h4 "Инциденты ОСОИ" at bounding box center [124, 351] width 98 height 16
click at [113, 359] on h4 "Инциденты ОСОИ" at bounding box center [124, 351] width 98 height 16
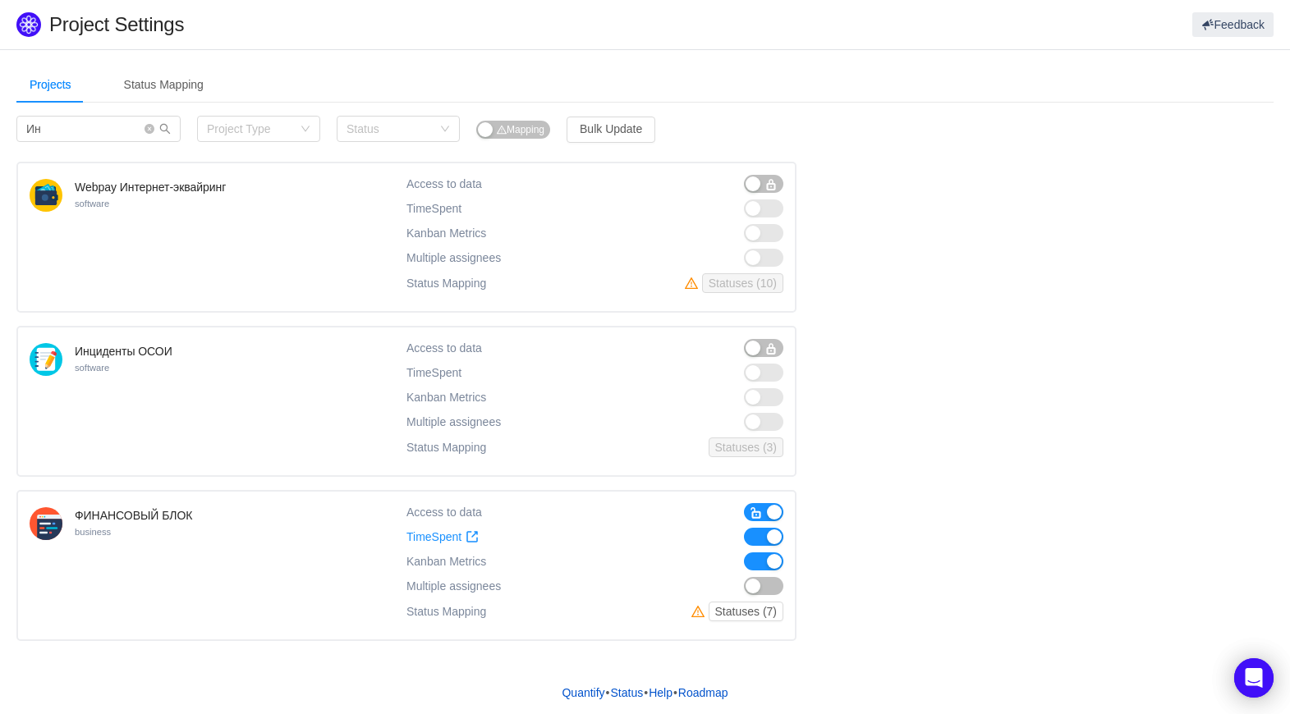
click at [62, 317] on div "Webpay Интернет-эквайринг software Access to data TimeSpent TimeSpent Kanban Me…" at bounding box center [644, 401] width 1257 height 479
click at [45, 361] on img at bounding box center [46, 359] width 33 height 33
click at [207, 377] on div "Инциденты ОСОИ software" at bounding box center [218, 401] width 377 height 125
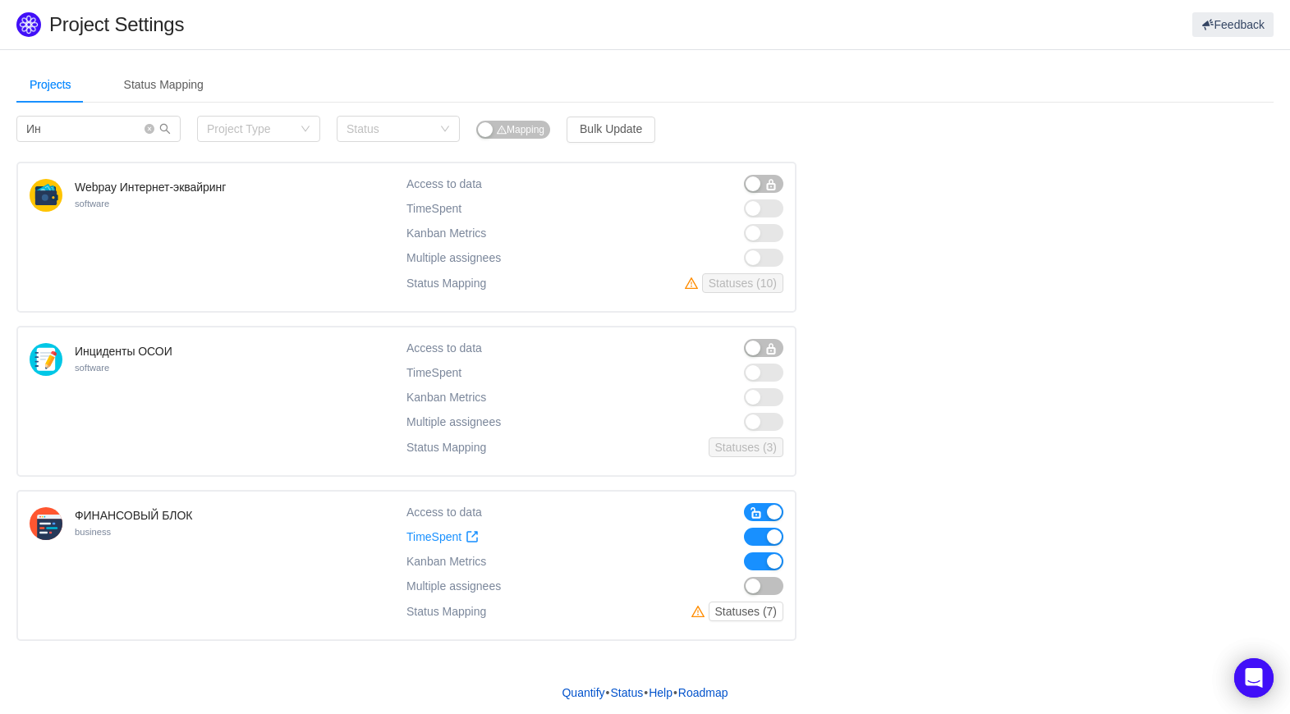
click at [207, 377] on div "Инциденты ОСОИ software" at bounding box center [218, 401] width 377 height 125
click at [165, 358] on h4 "Инциденты ОСОИ" at bounding box center [124, 351] width 98 height 16
click at [164, 85] on div "Status Mapping" at bounding box center [164, 84] width 106 height 37
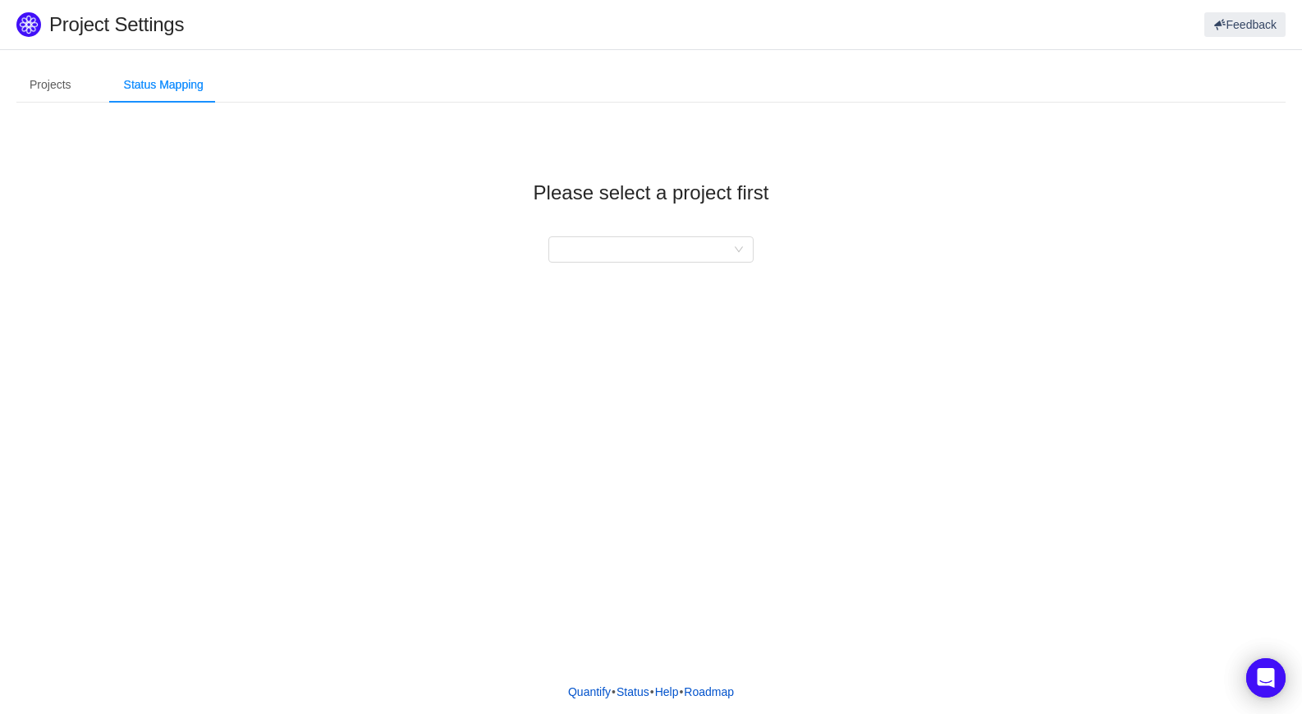
click at [648, 267] on div "Please select a project first" at bounding box center [650, 209] width 1269 height 186
click at [662, 246] on div at bounding box center [645, 249] width 175 height 25
type input "Инц"
click at [76, 87] on div "Projects" at bounding box center [50, 84] width 68 height 37
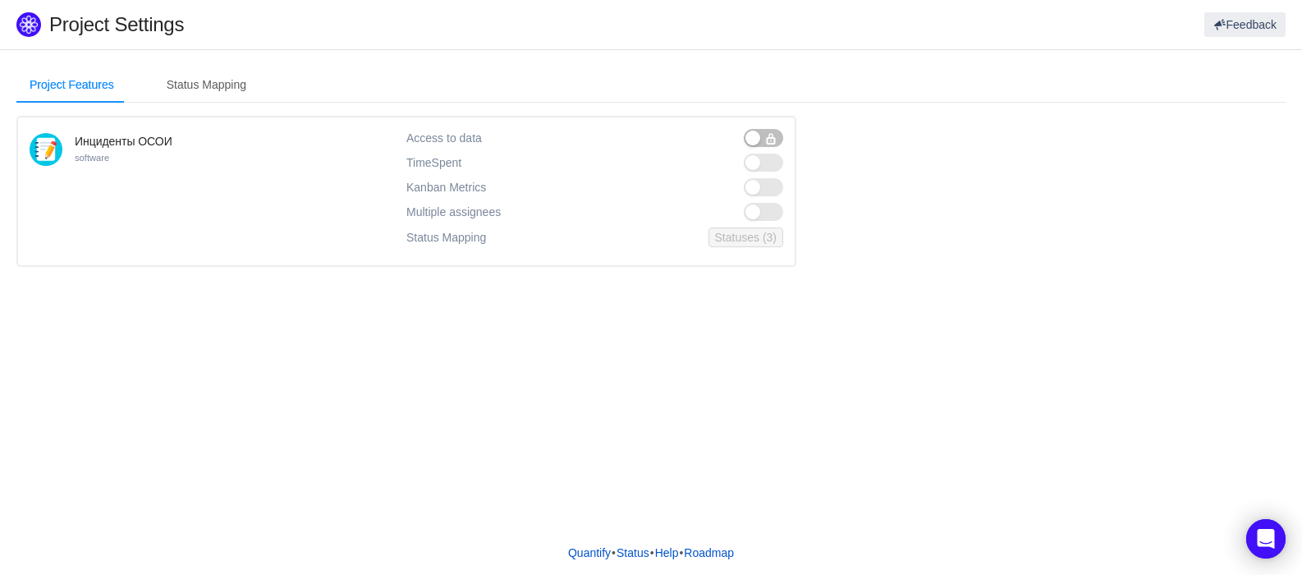
click at [183, 176] on div "Инциденты ОСОИ software" at bounding box center [218, 191] width 377 height 125
click at [218, 80] on div "Status Mapping" at bounding box center [207, 84] width 106 height 37
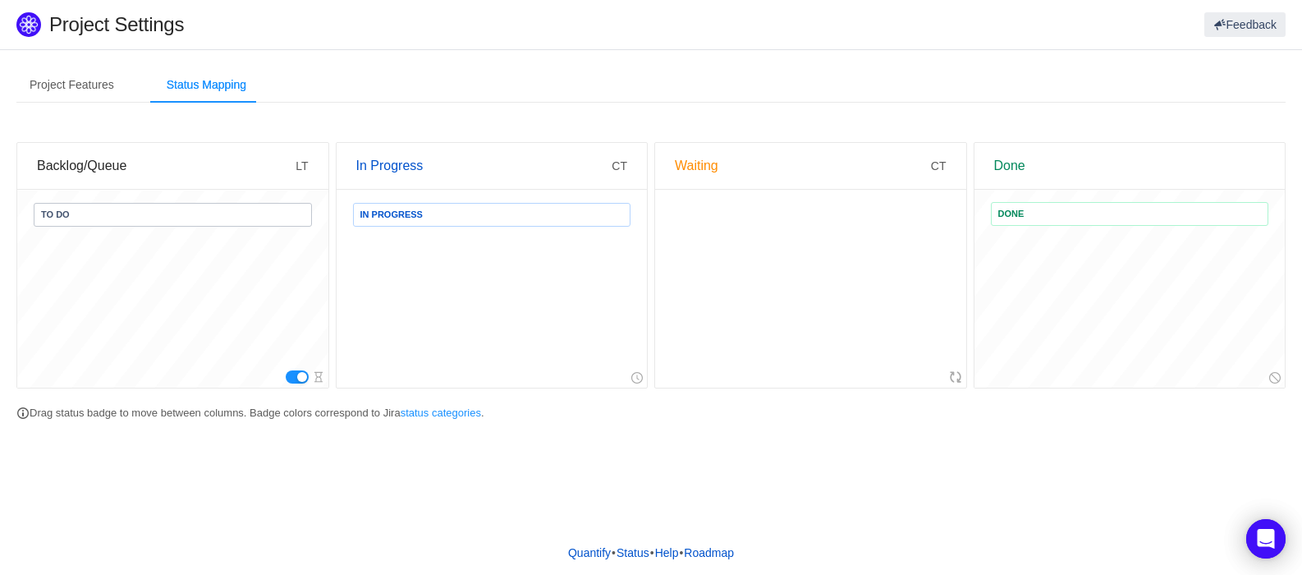
click at [300, 374] on button "button" at bounding box center [297, 376] width 23 height 13
click at [66, 77] on div "Project Features" at bounding box center [71, 84] width 111 height 37
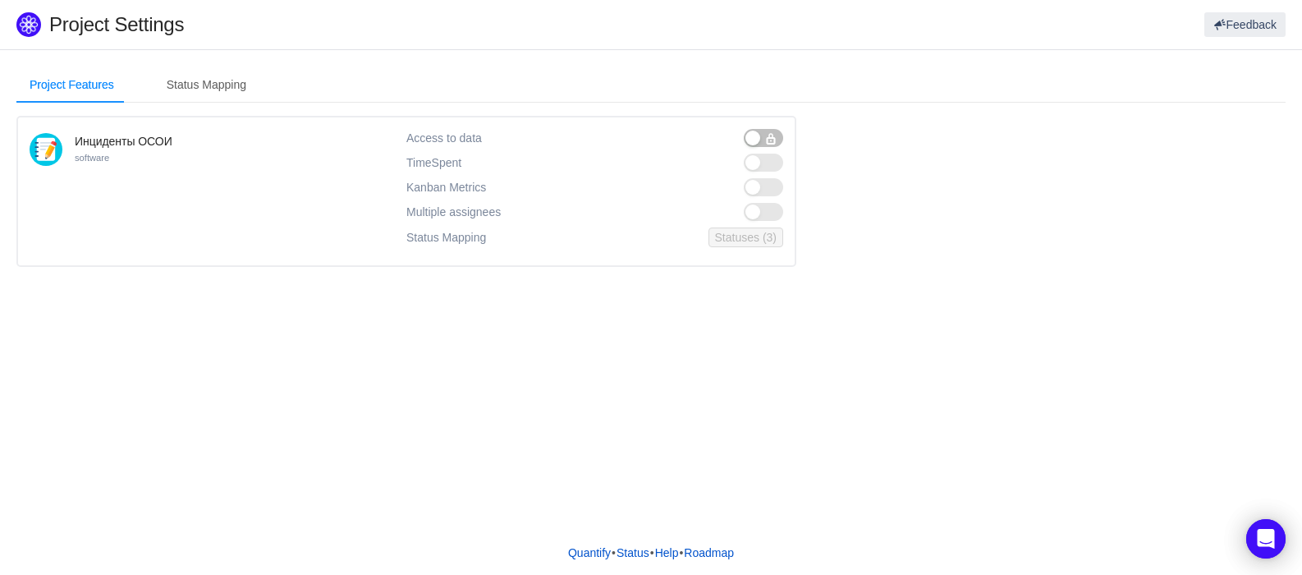
click at [136, 157] on div "Инциденты ОСОИ software" at bounding box center [124, 193] width 98 height 121
click at [199, 70] on div "Status Mapping" at bounding box center [207, 84] width 106 height 37
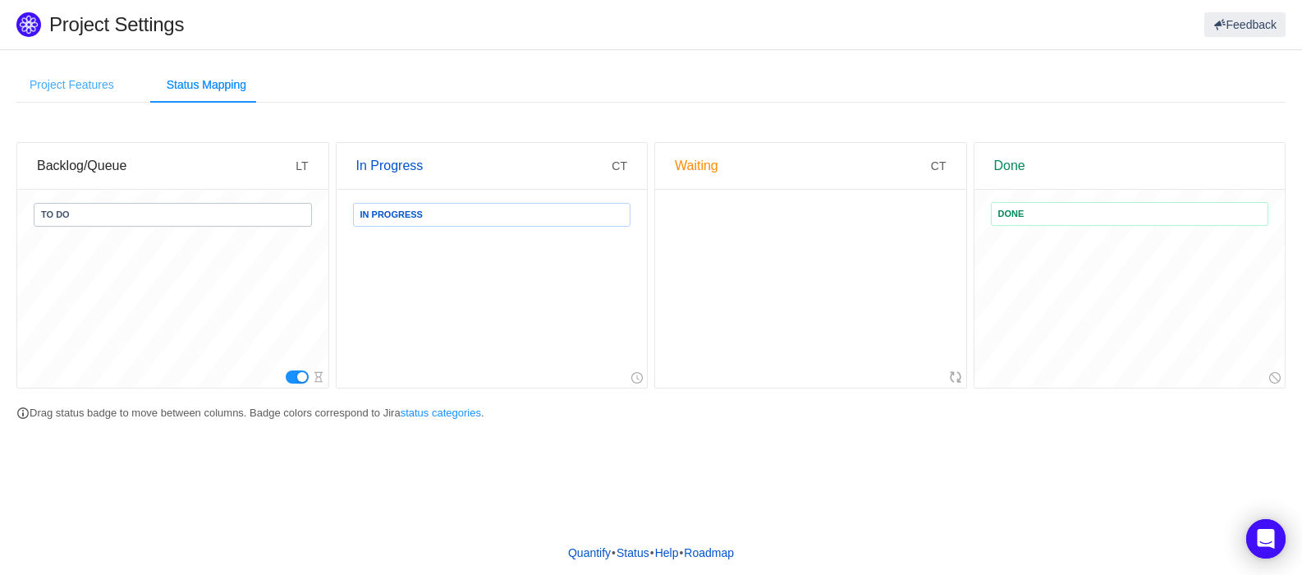
click at [117, 94] on div "Project Features" at bounding box center [71, 84] width 111 height 37
